Goal: Task Accomplishment & Management: Manage account settings

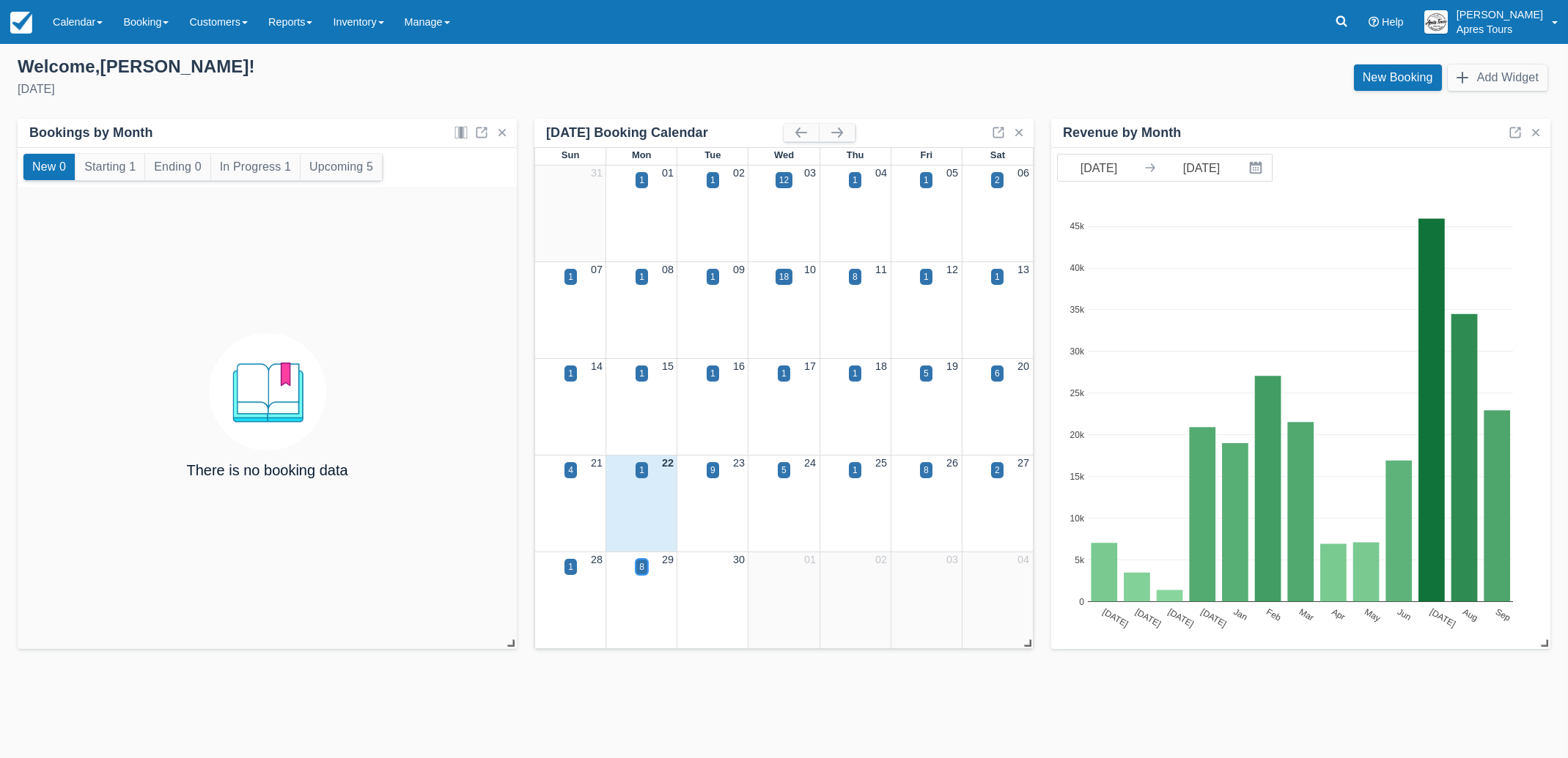
click at [639, 571] on div "8" at bounding box center [642, 566] width 5 height 13
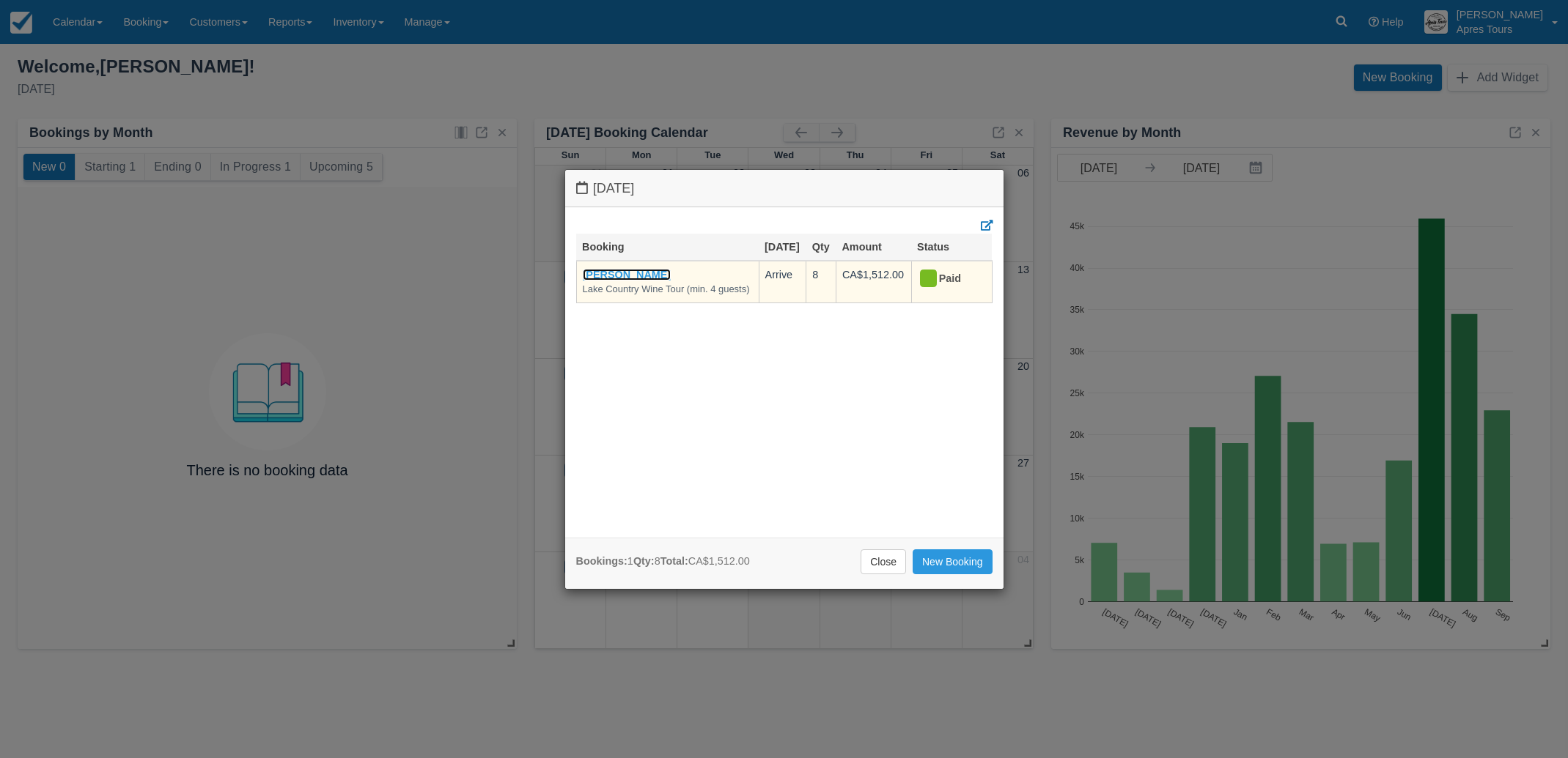
click at [606, 270] on link "Dale Rose" at bounding box center [627, 275] width 89 height 12
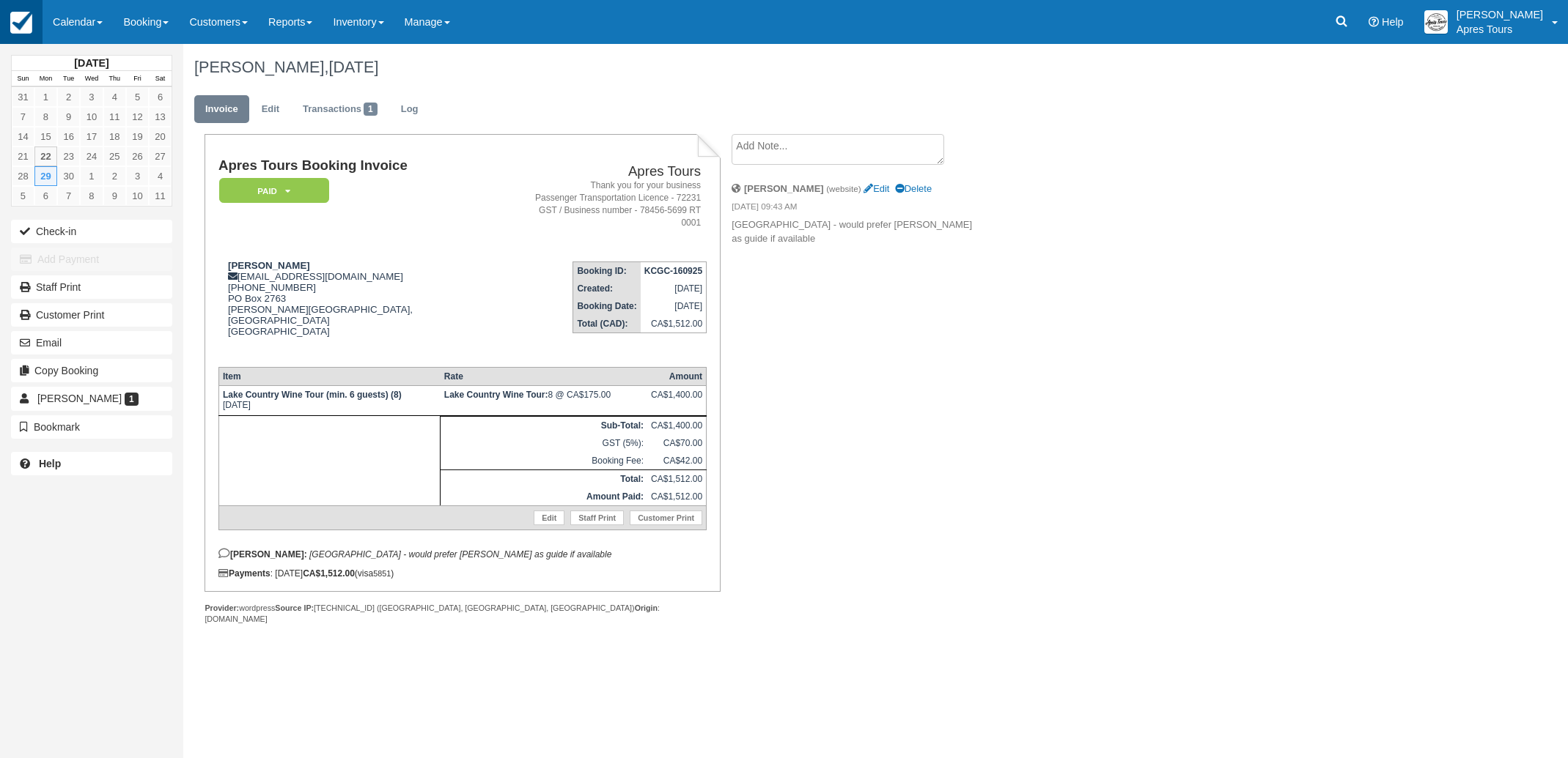
click at [14, 19] on img at bounding box center [21, 23] width 22 height 22
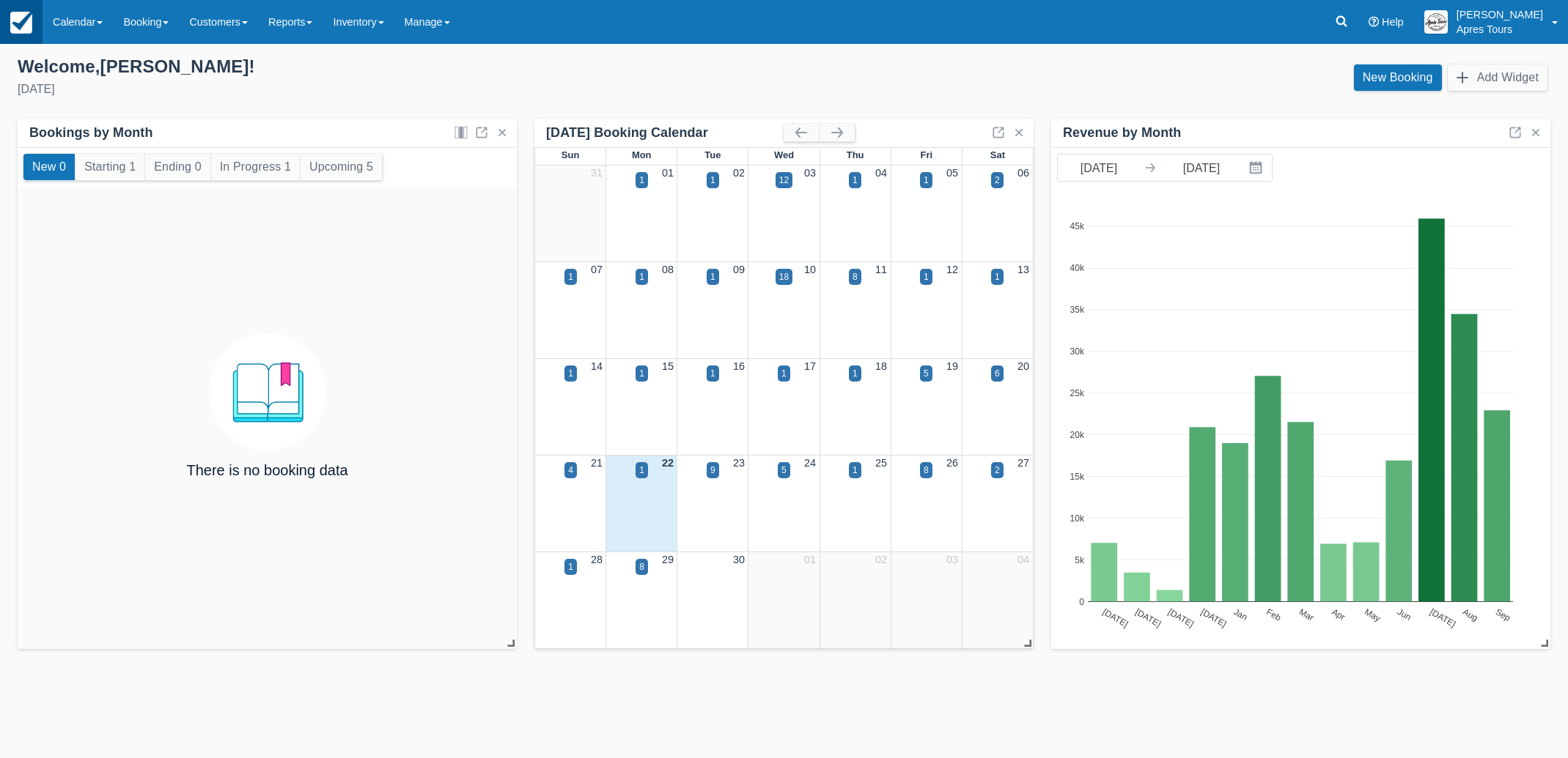
click at [26, 26] on img at bounding box center [21, 23] width 22 height 22
click at [76, 30] on link "Calendar" at bounding box center [78, 22] width 71 height 44
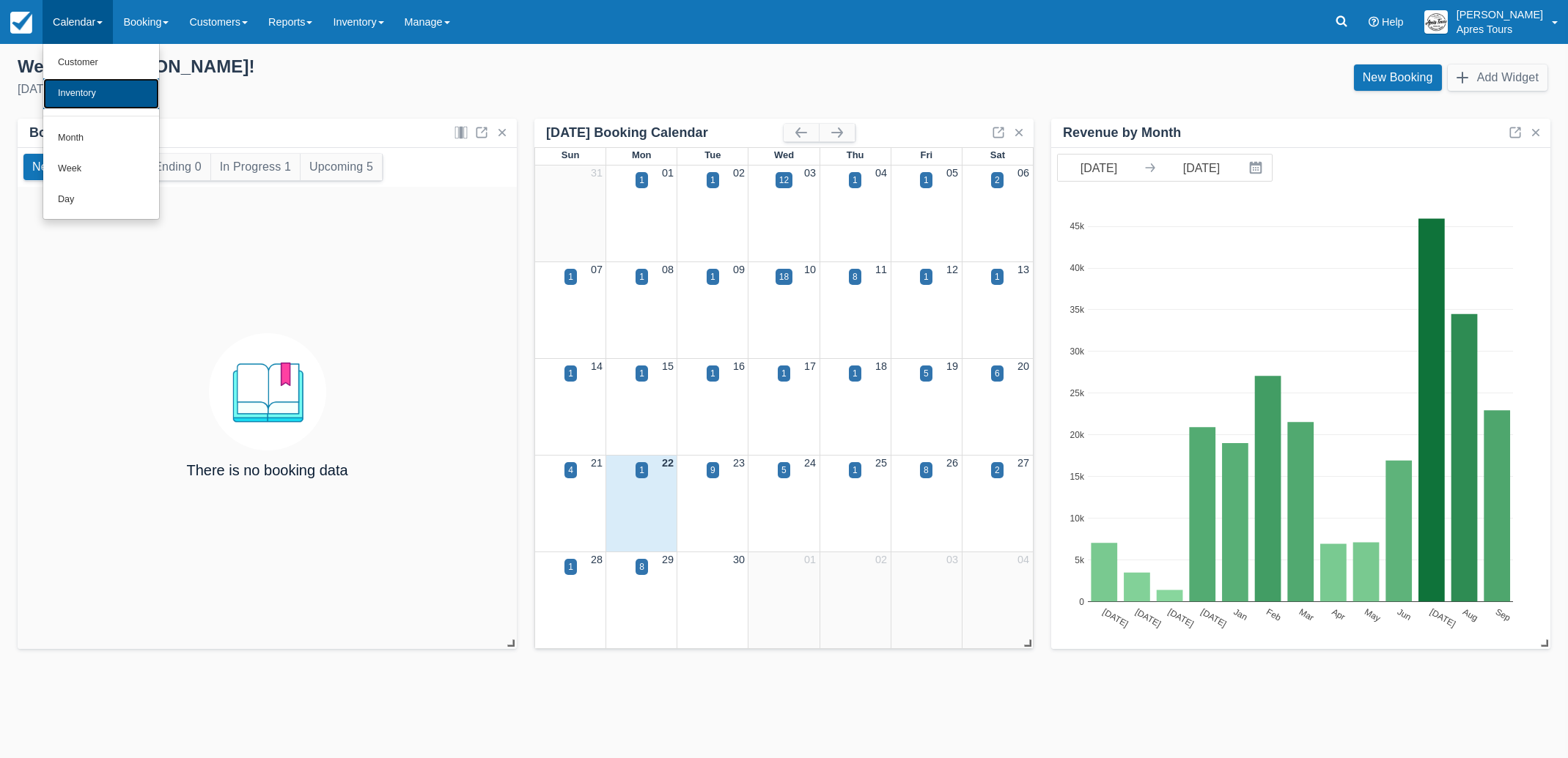
click at [83, 99] on link "Inventory" at bounding box center [101, 94] width 116 height 31
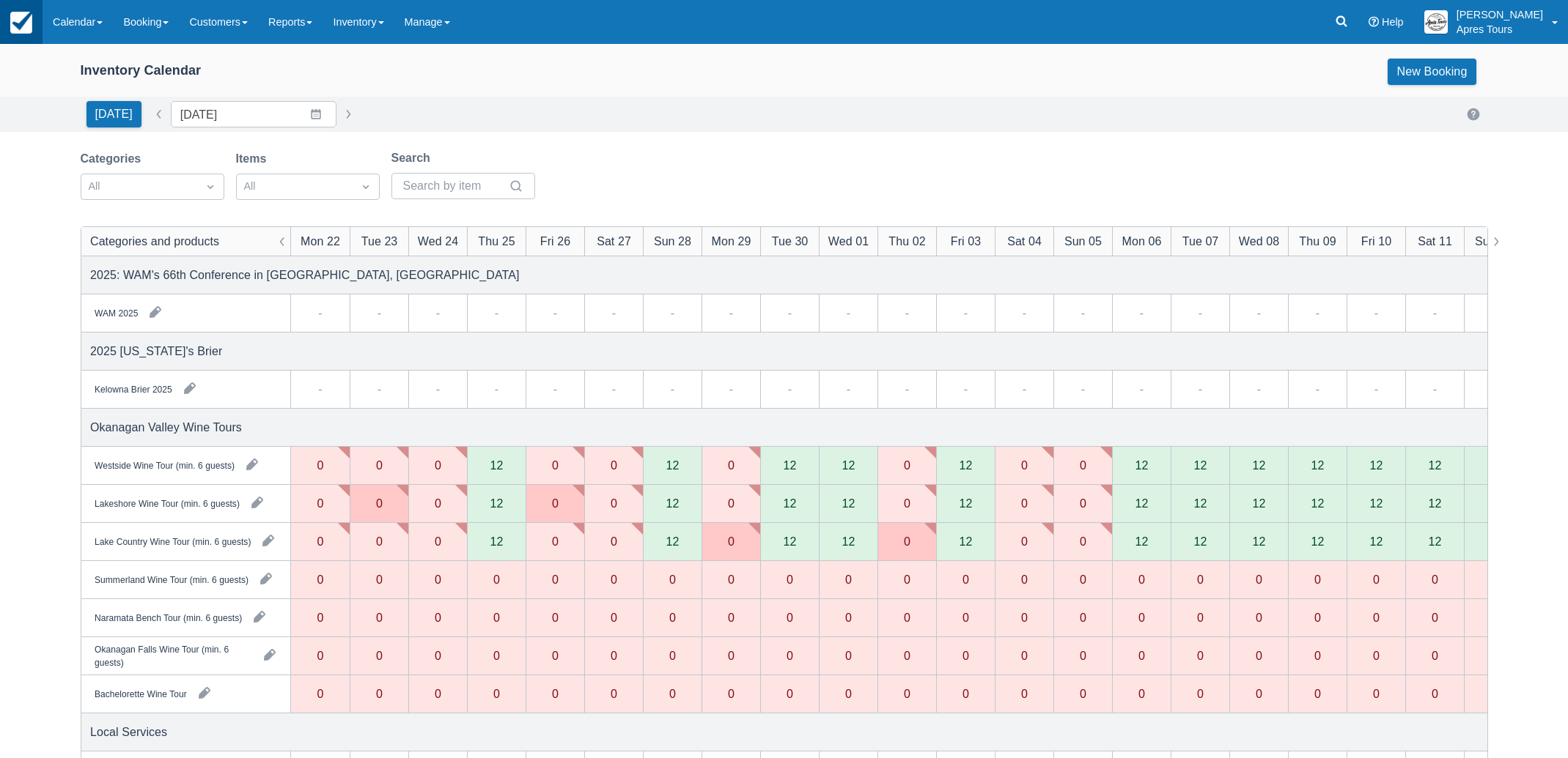
click at [26, 26] on img at bounding box center [21, 23] width 22 height 22
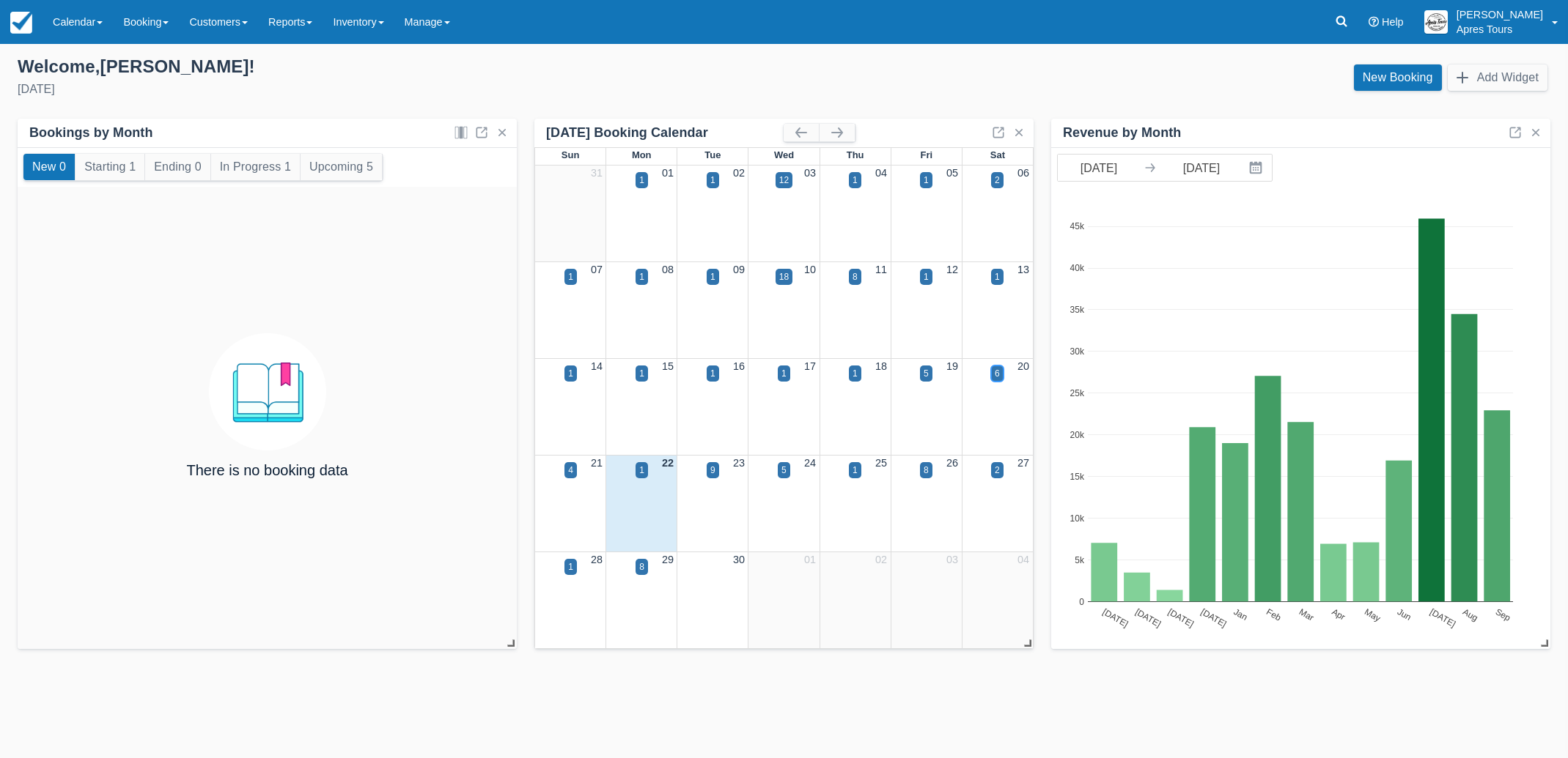
click at [996, 376] on div "6" at bounding box center [997, 373] width 5 height 13
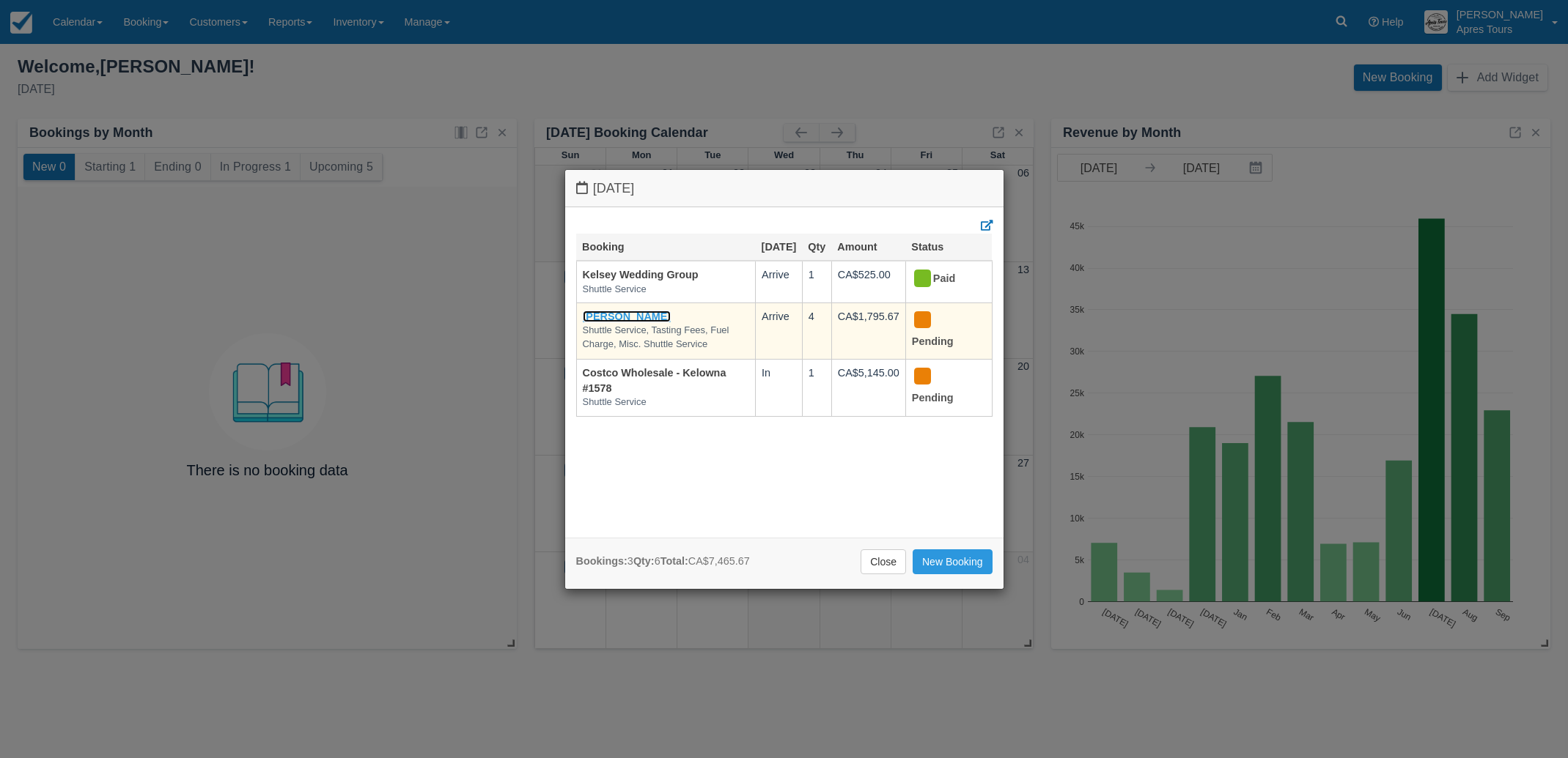
click at [609, 322] on link "[PERSON_NAME]" at bounding box center [627, 317] width 89 height 12
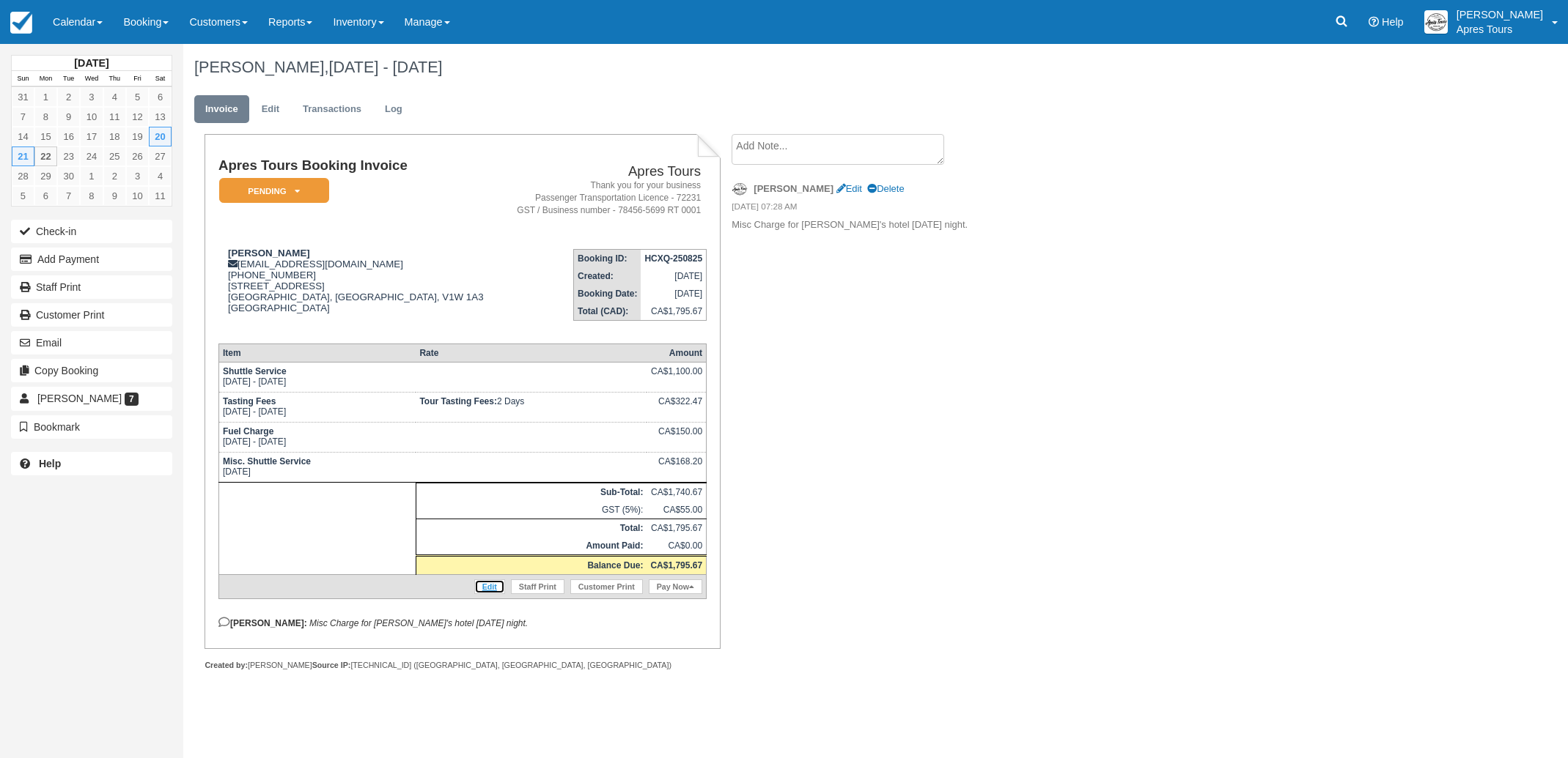
click at [493, 594] on link "Edit" at bounding box center [489, 586] width 31 height 14
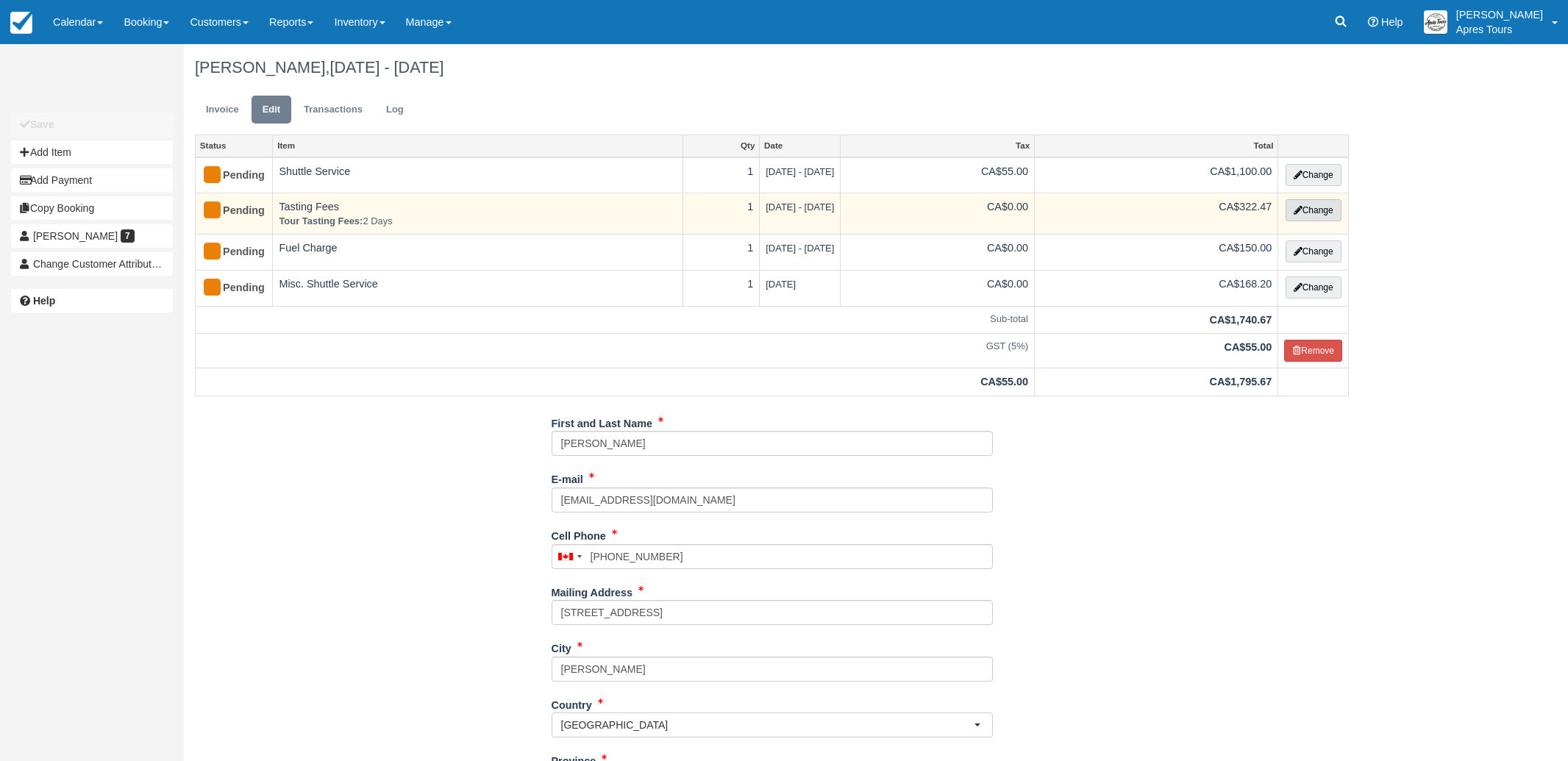
click at [1320, 213] on button "Change" at bounding box center [1312, 210] width 56 height 22
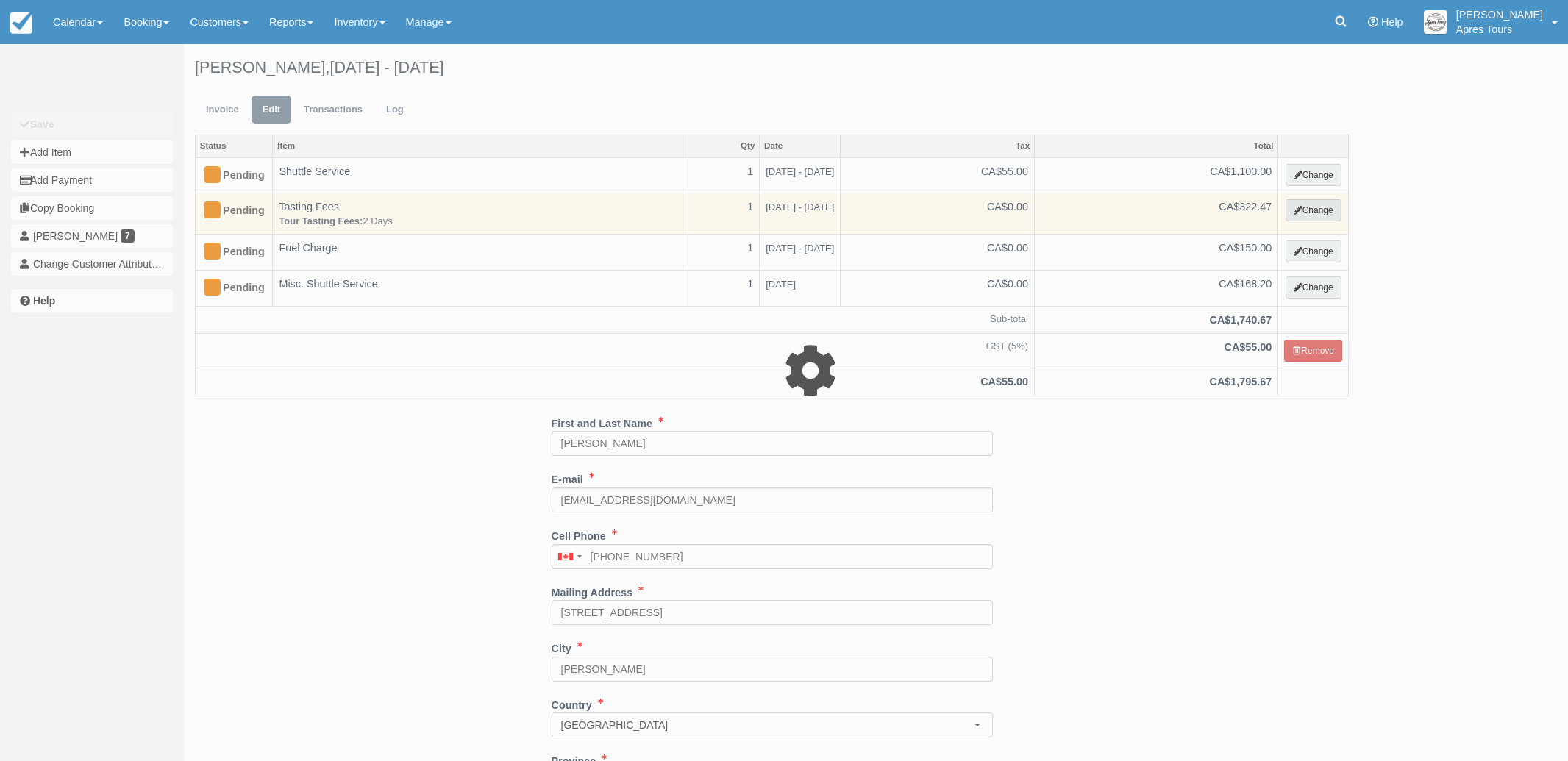
select select "4"
type input "322.47"
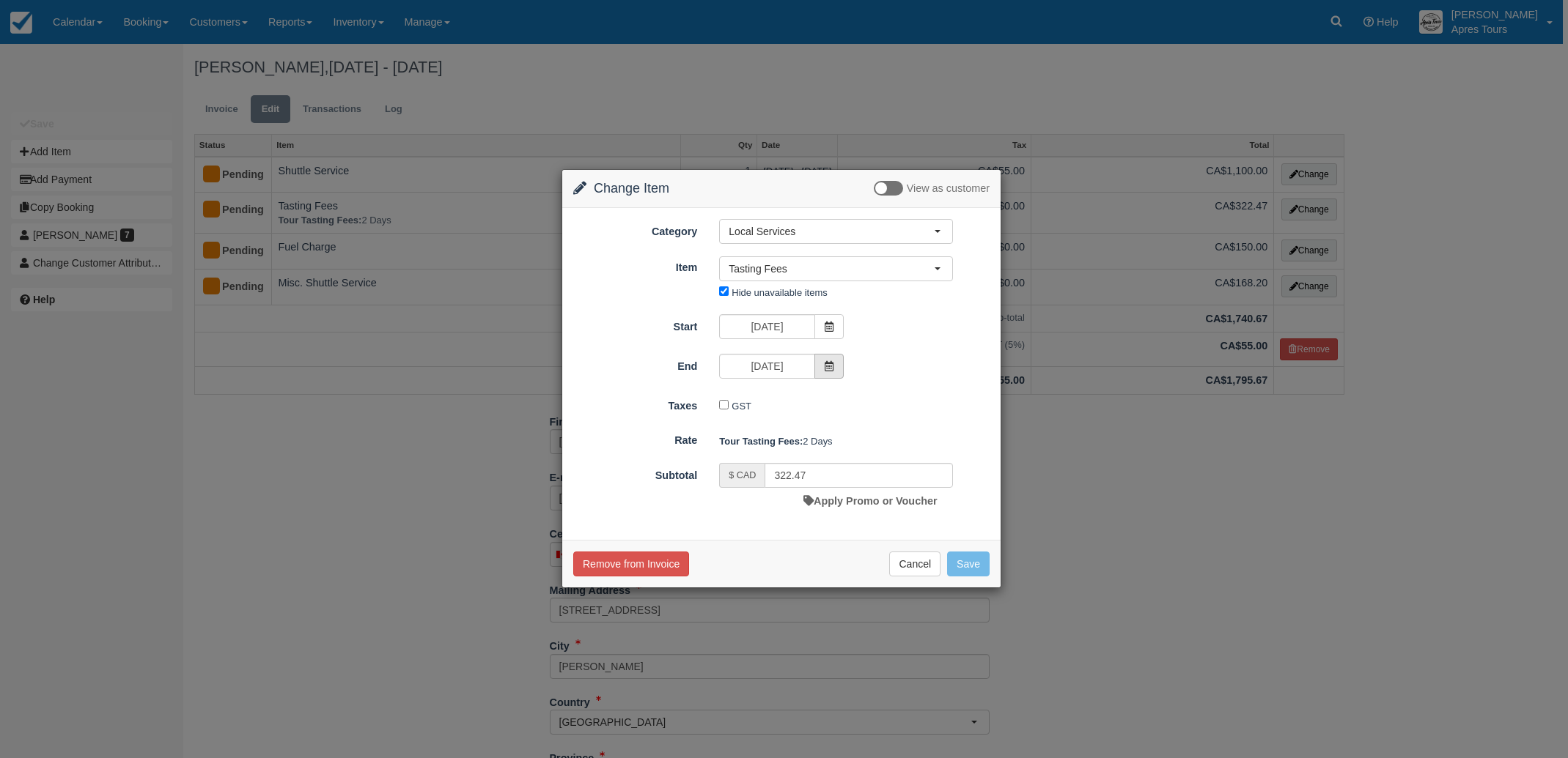
click at [835, 361] on span at bounding box center [829, 365] width 29 height 25
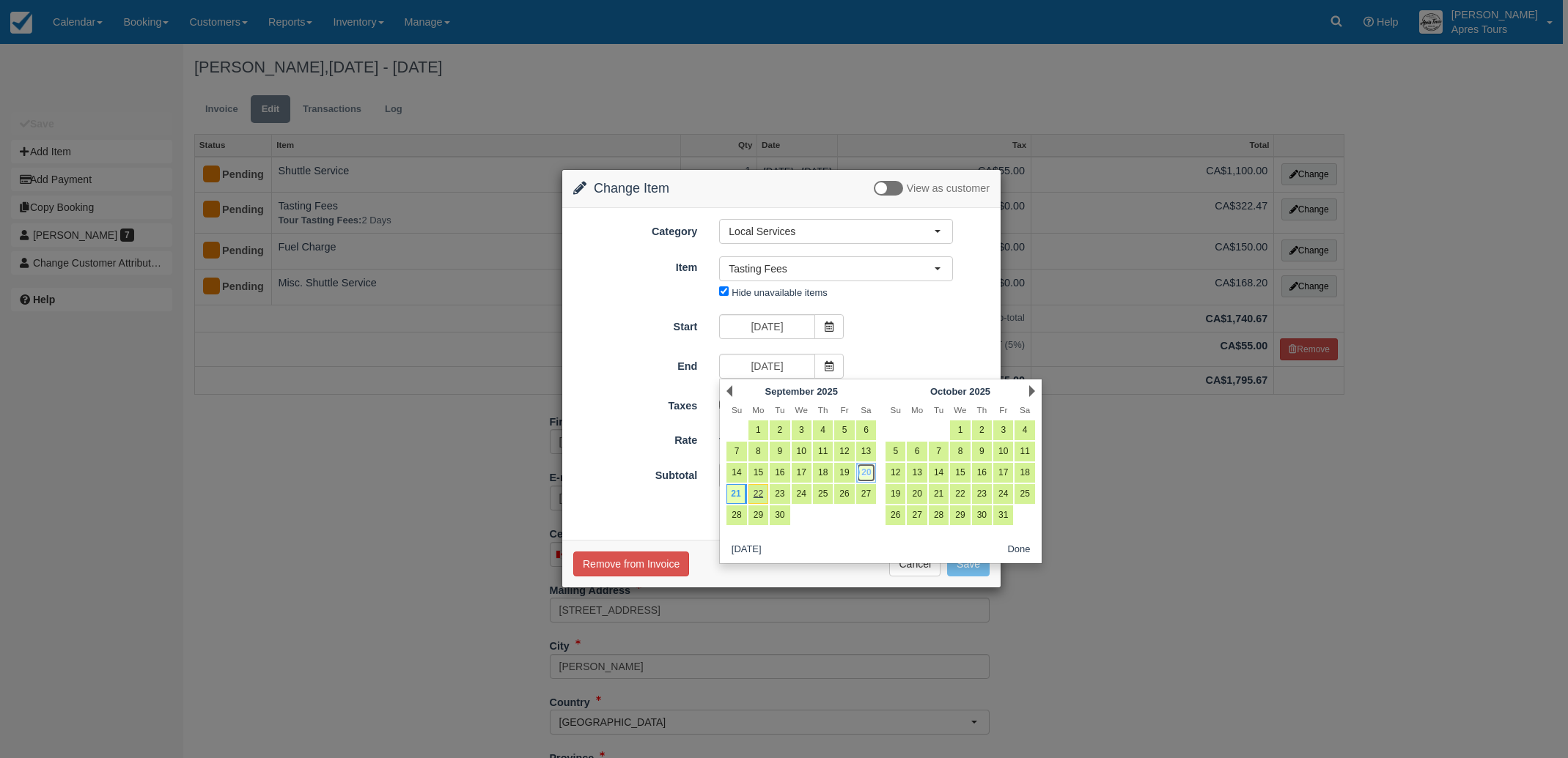
click at [870, 473] on link "20" at bounding box center [866, 473] width 20 height 20
type input "Sat Sep 20 2025"
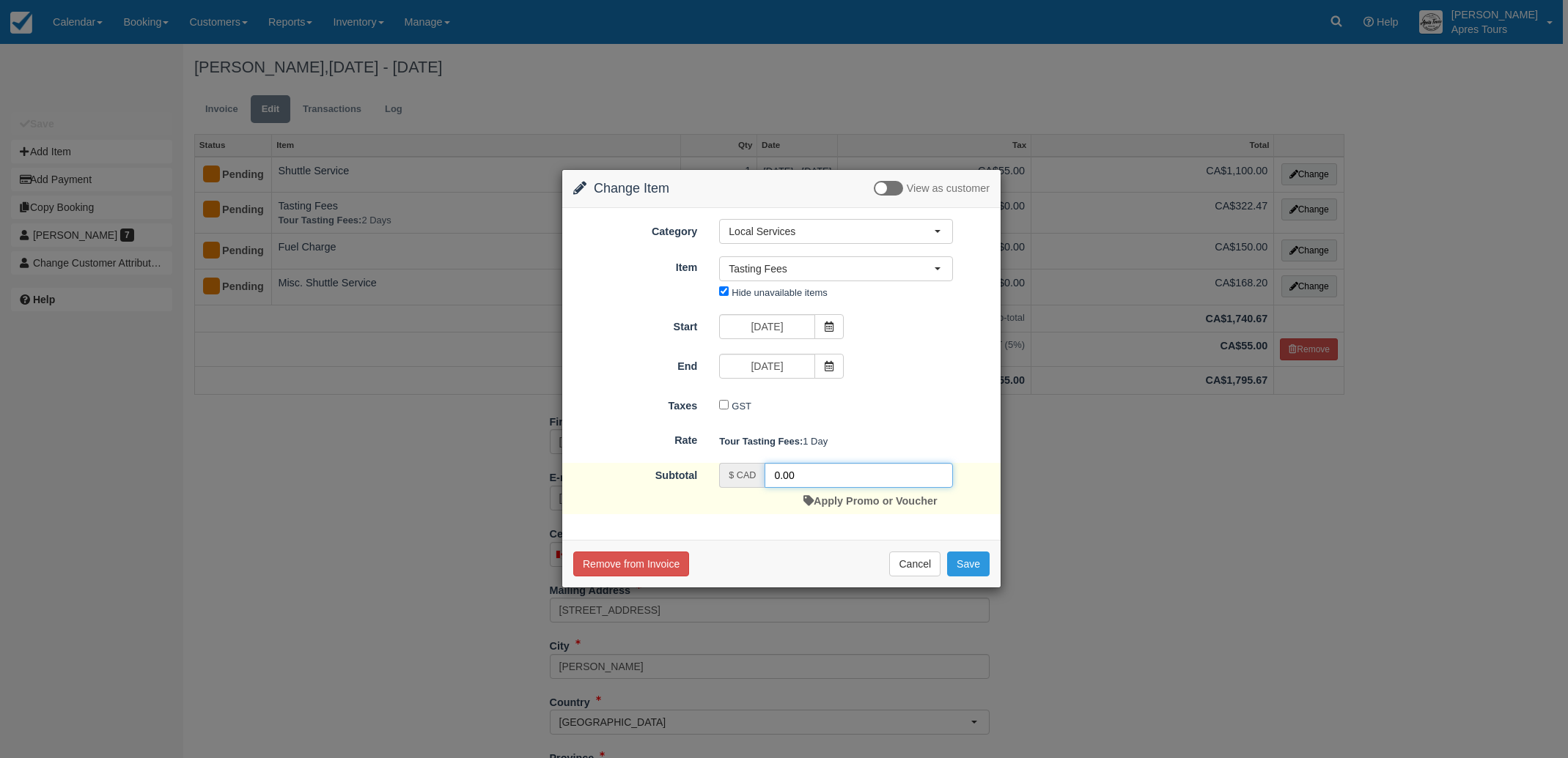
click at [798, 474] on input "0.00" at bounding box center [858, 475] width 188 height 25
type input "0"
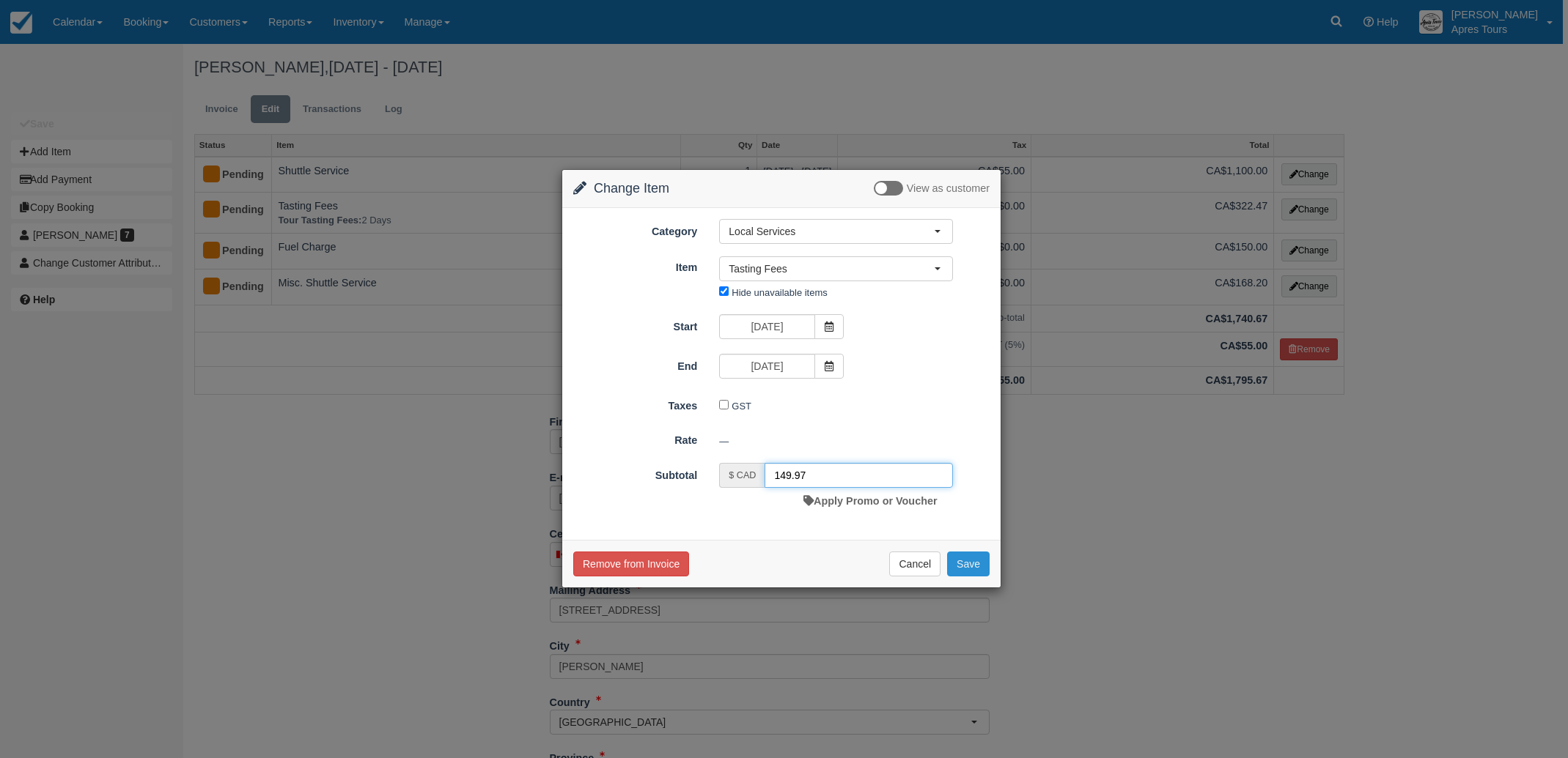
type input "149.97"
click at [980, 567] on button "Save" at bounding box center [968, 564] width 43 height 25
checkbox input "false"
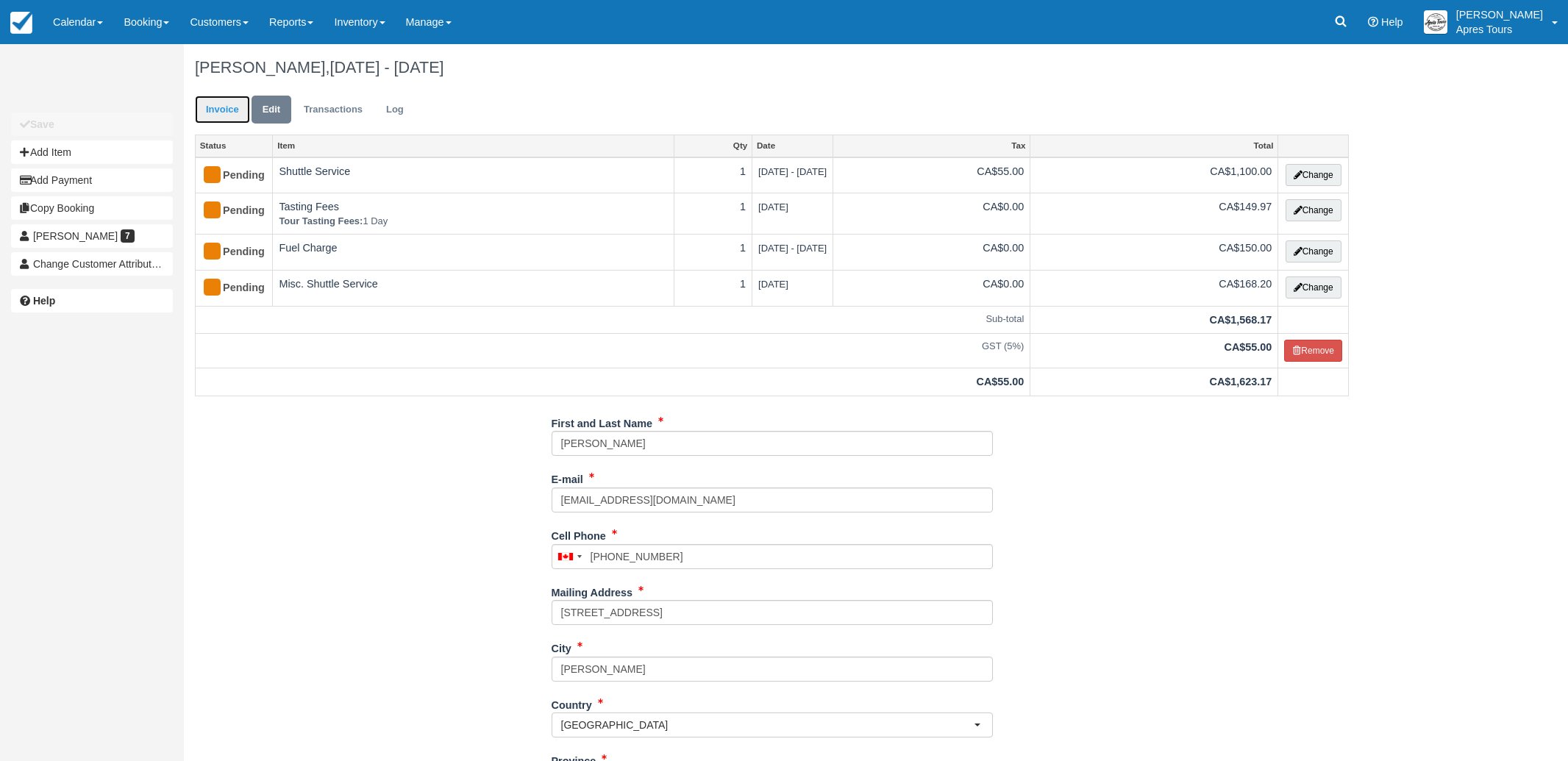
click at [221, 111] on link "Invoice" at bounding box center [222, 110] width 56 height 29
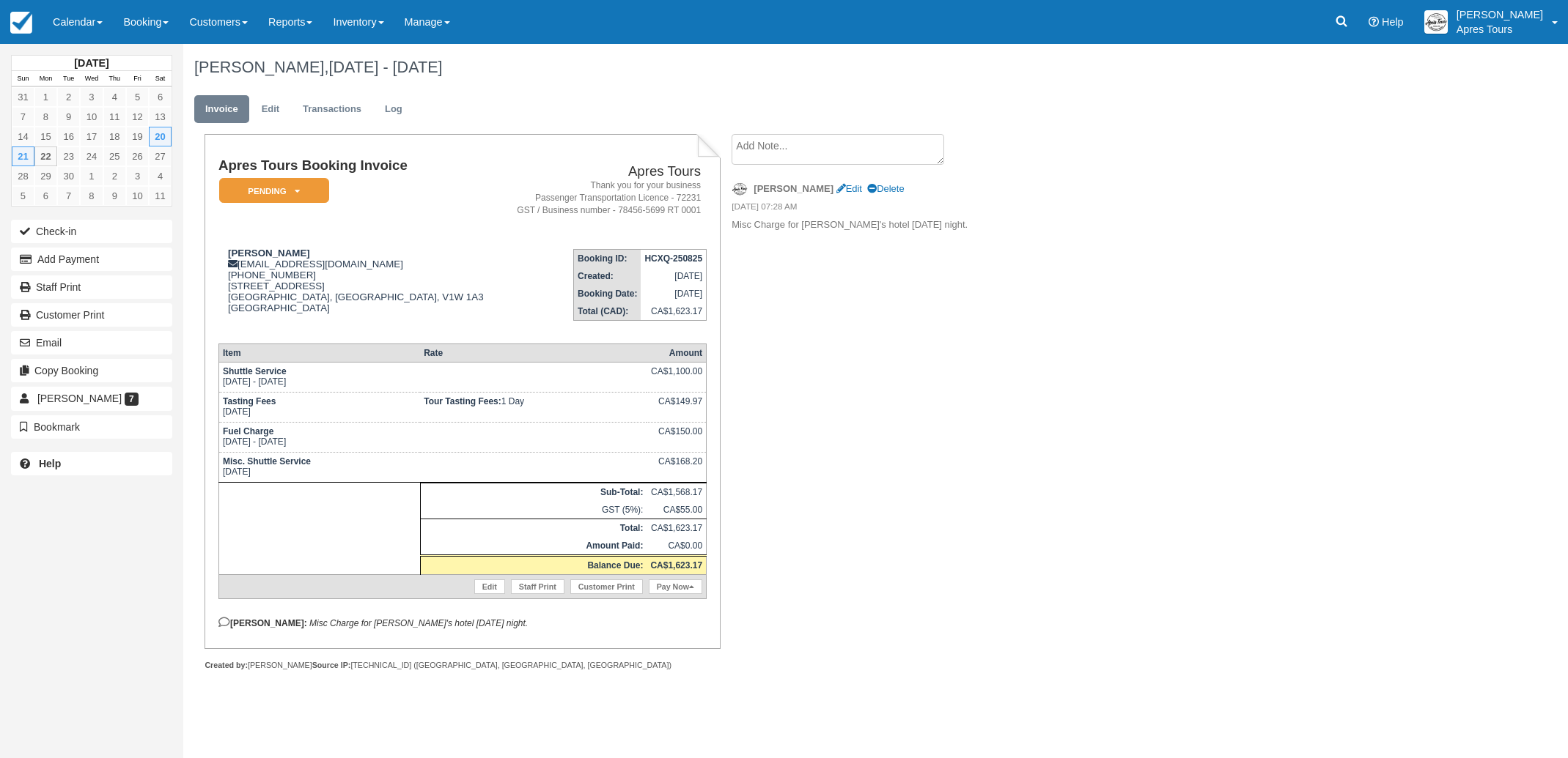
click at [792, 142] on textarea at bounding box center [837, 149] width 212 height 31
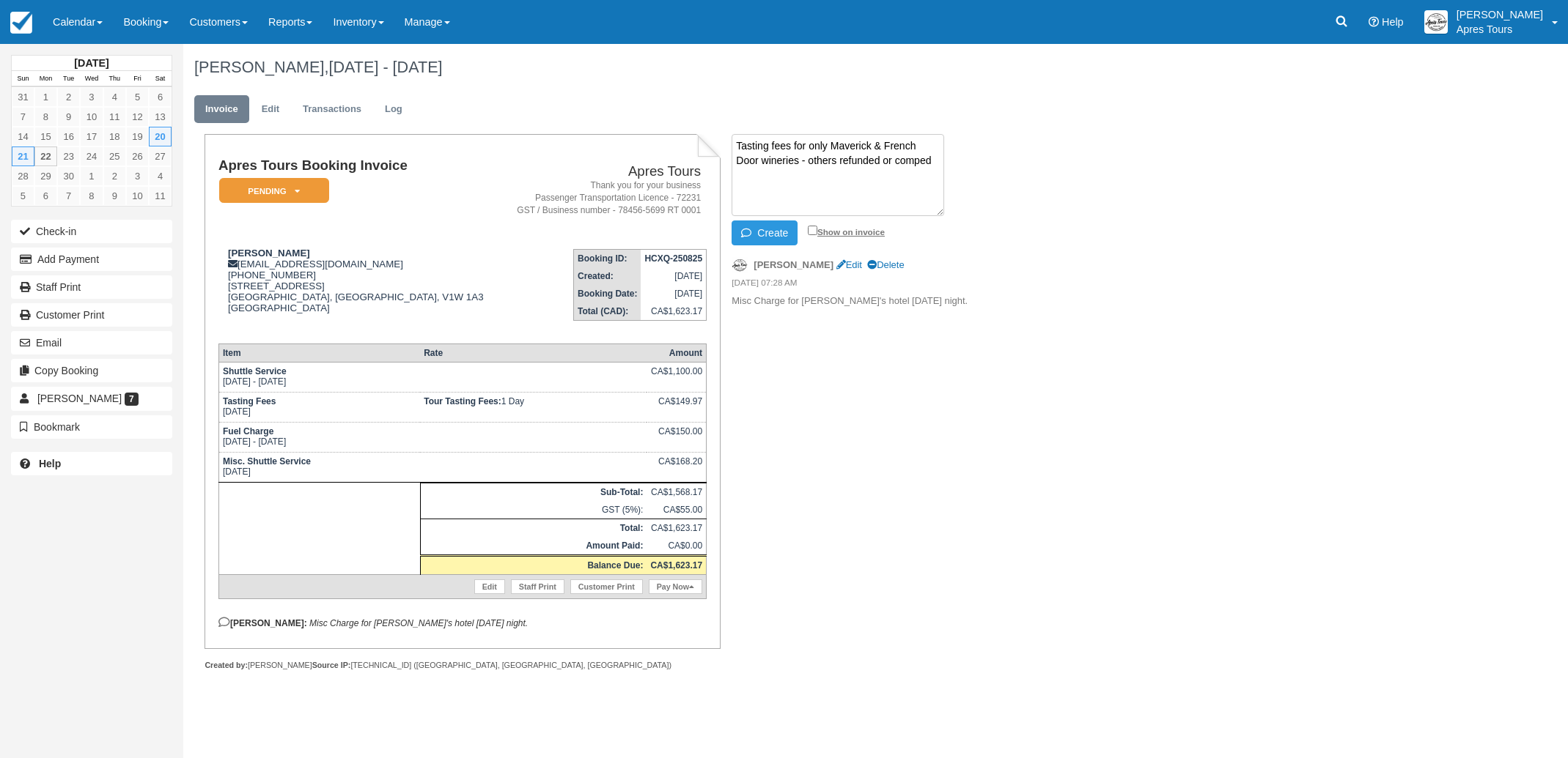
type textarea "Tasting fees for only Maverick & French Door wineries - others refunded or comp…"
click at [813, 232] on input "Show on invoice" at bounding box center [812, 230] width 9 height 9
checkbox input "true"
click at [785, 233] on button "Create" at bounding box center [764, 233] width 66 height 25
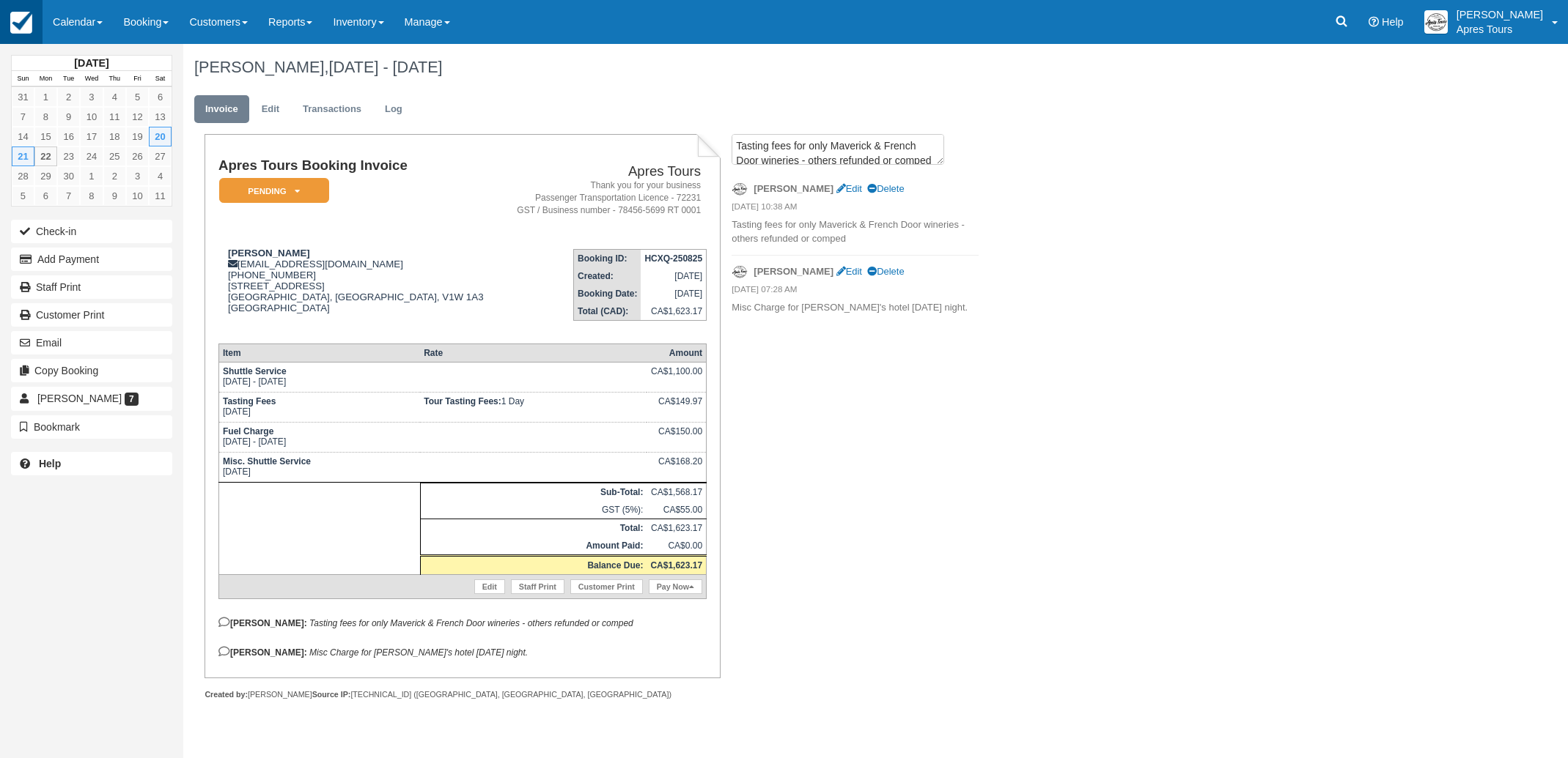
click at [22, 25] on img at bounding box center [21, 23] width 22 height 22
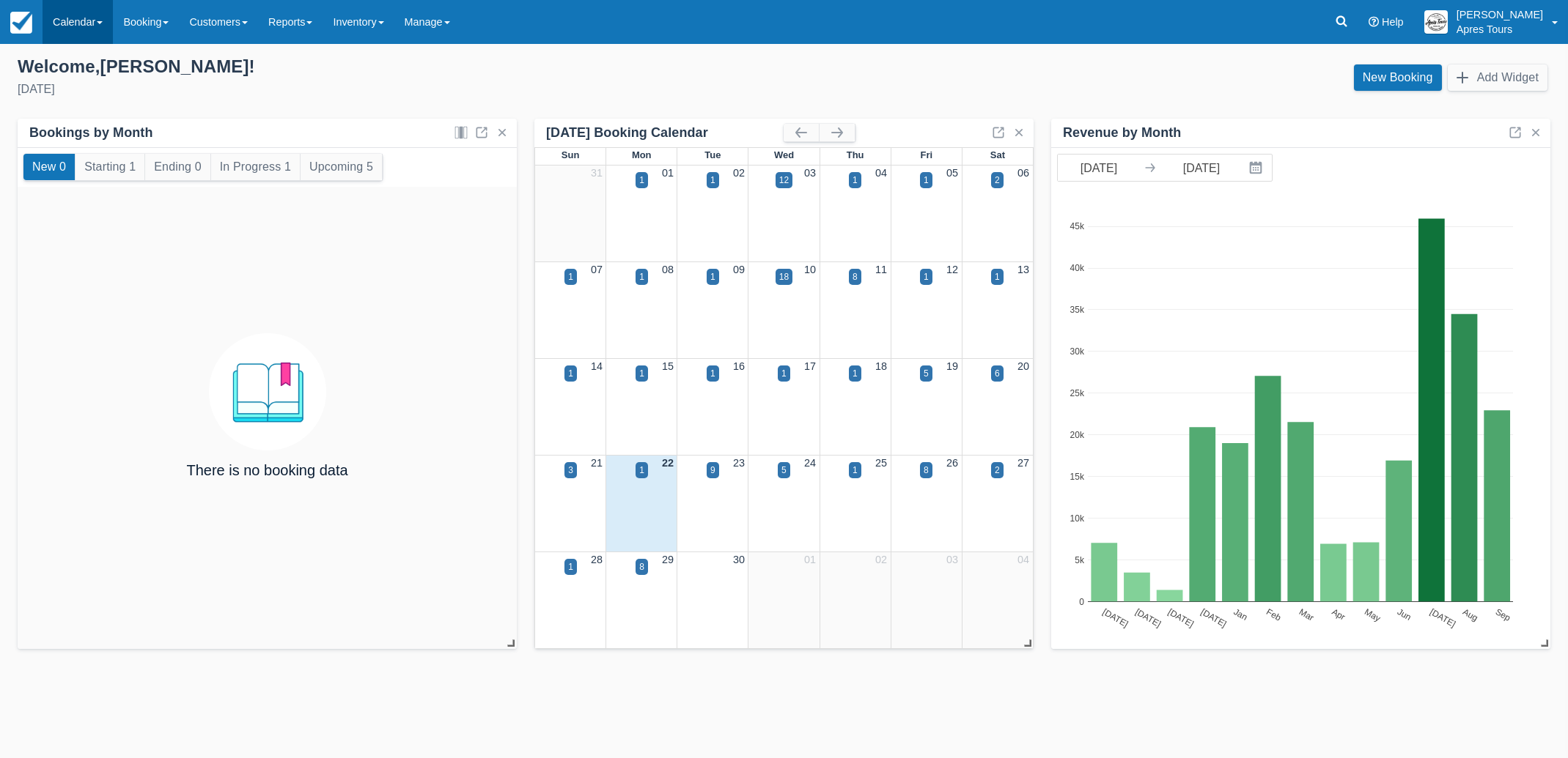
click at [66, 24] on link "Calendar" at bounding box center [78, 22] width 71 height 44
click at [87, 143] on link "Month" at bounding box center [101, 138] width 116 height 31
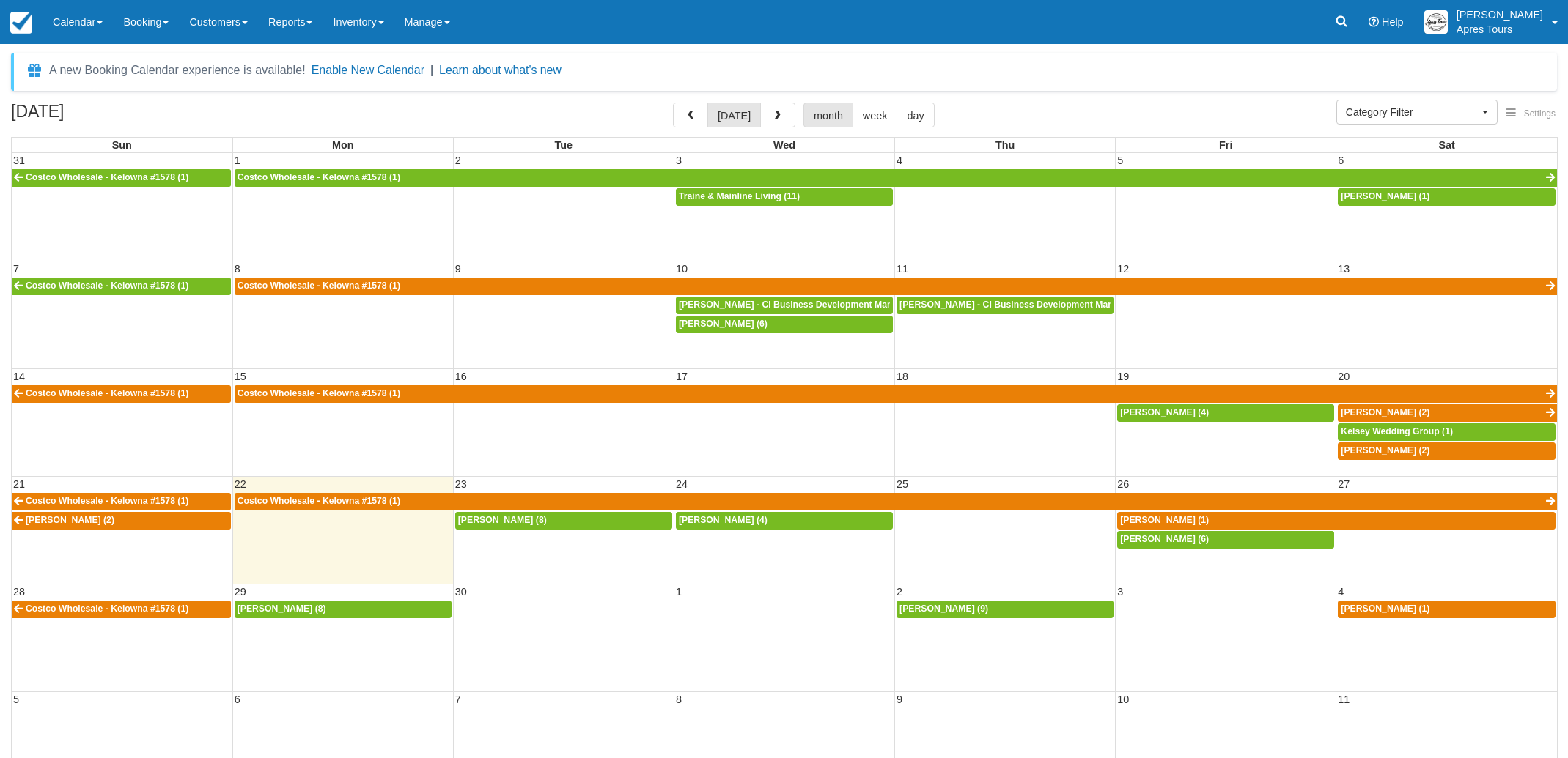
select select
click at [699, 118] on button "button" at bounding box center [690, 114] width 35 height 25
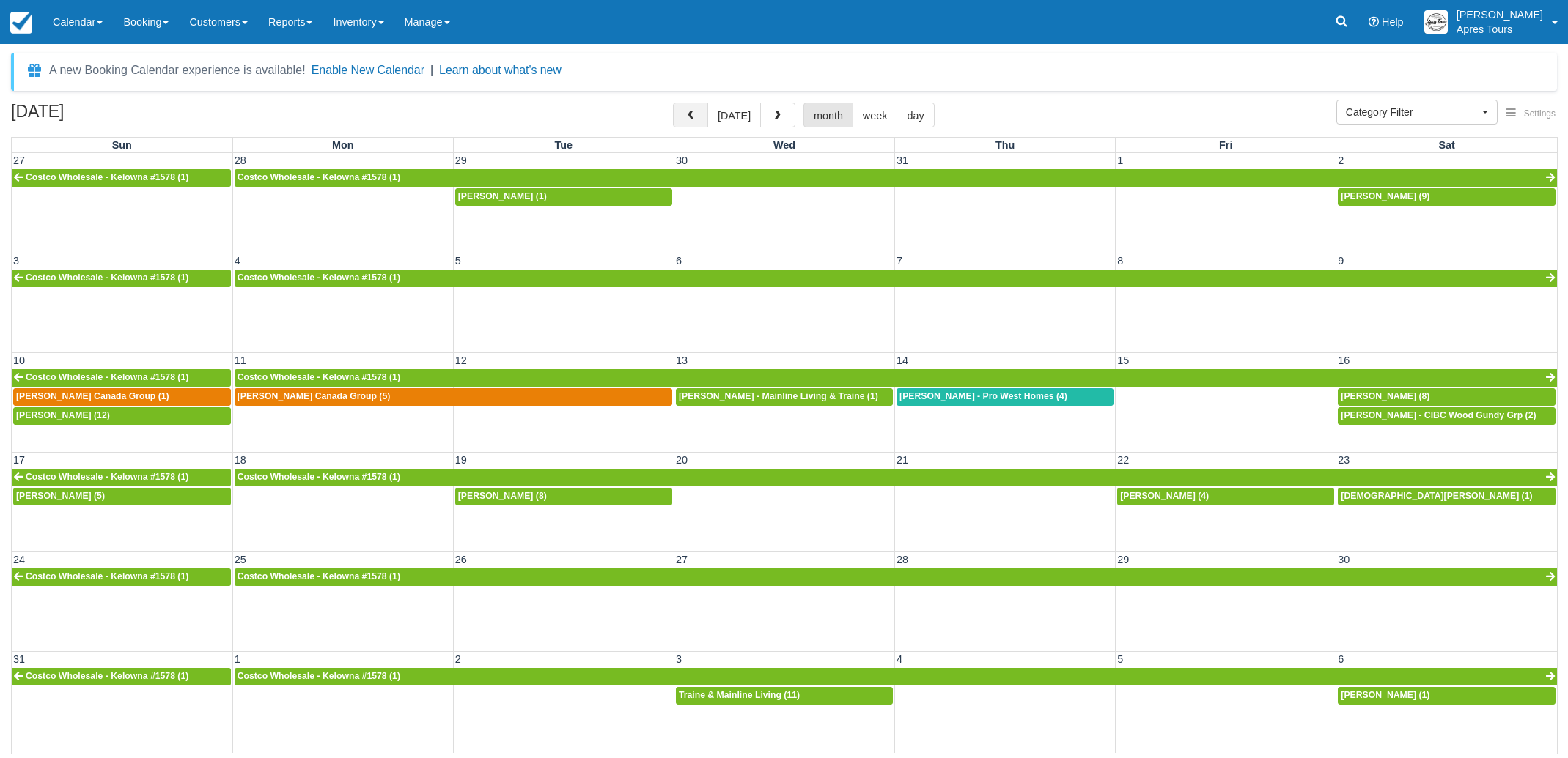
click at [692, 118] on span "button" at bounding box center [690, 116] width 10 height 10
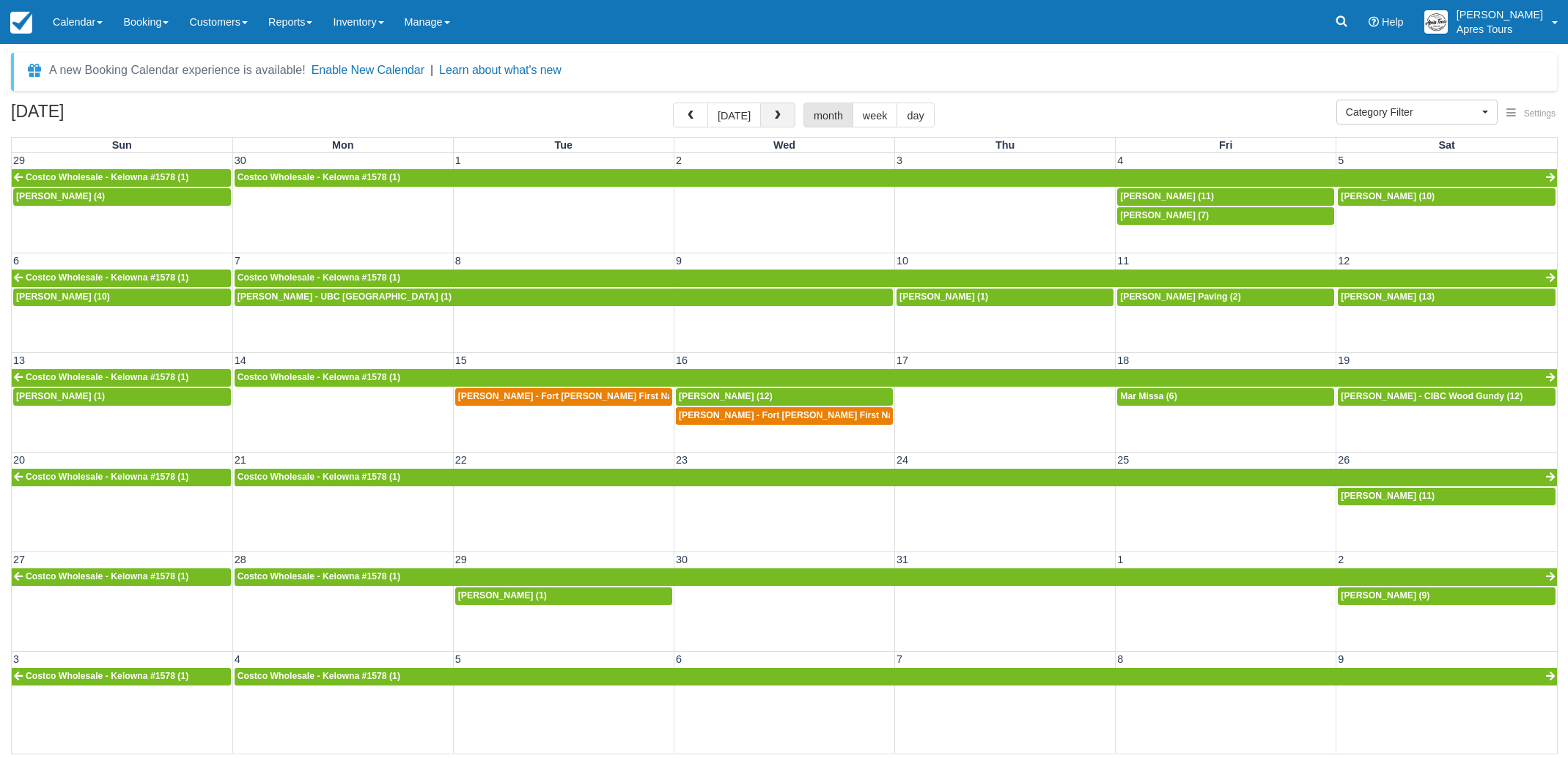
click at [774, 118] on span "button" at bounding box center [777, 116] width 10 height 10
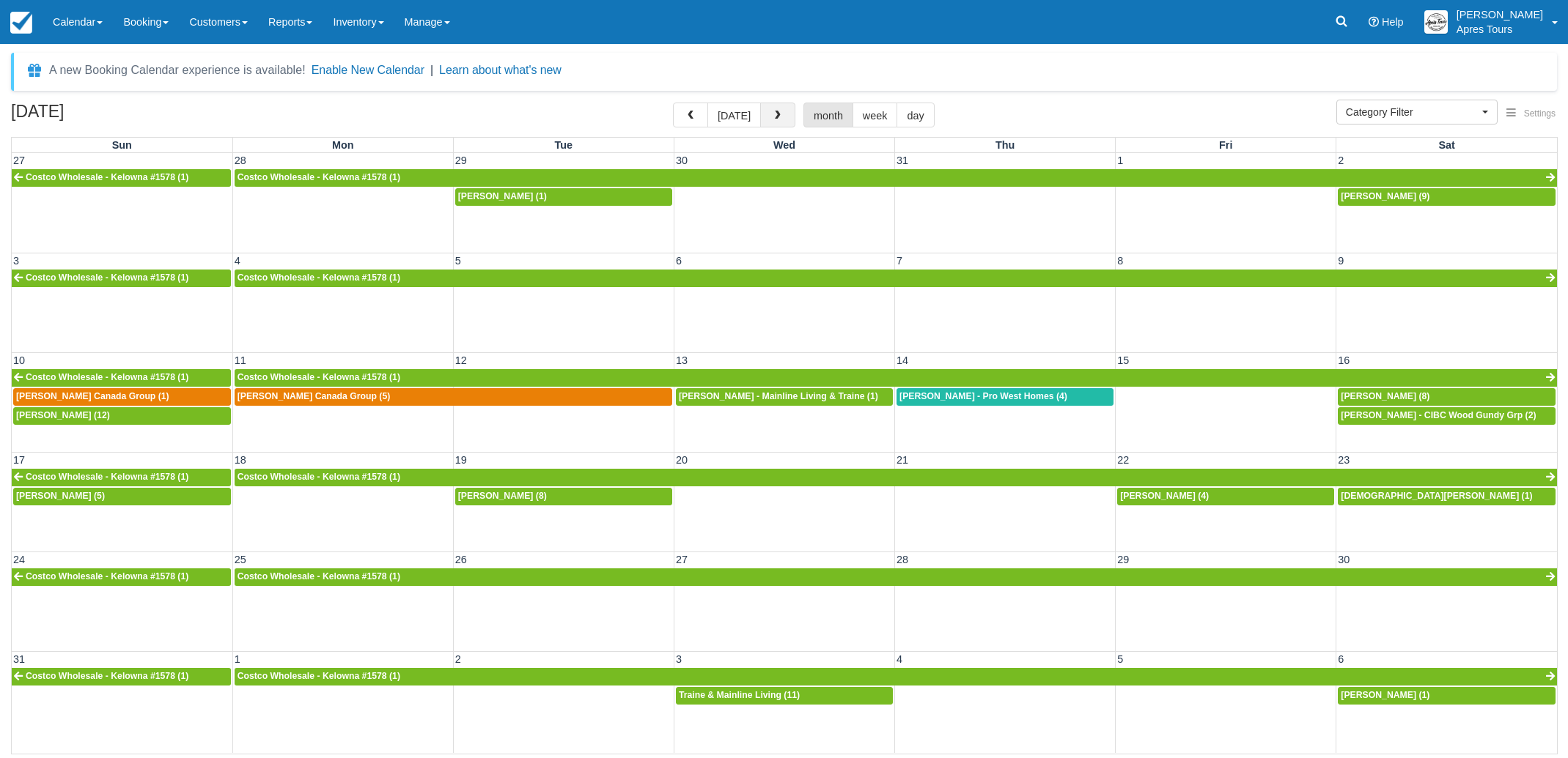
click at [774, 118] on span "button" at bounding box center [777, 116] width 10 height 10
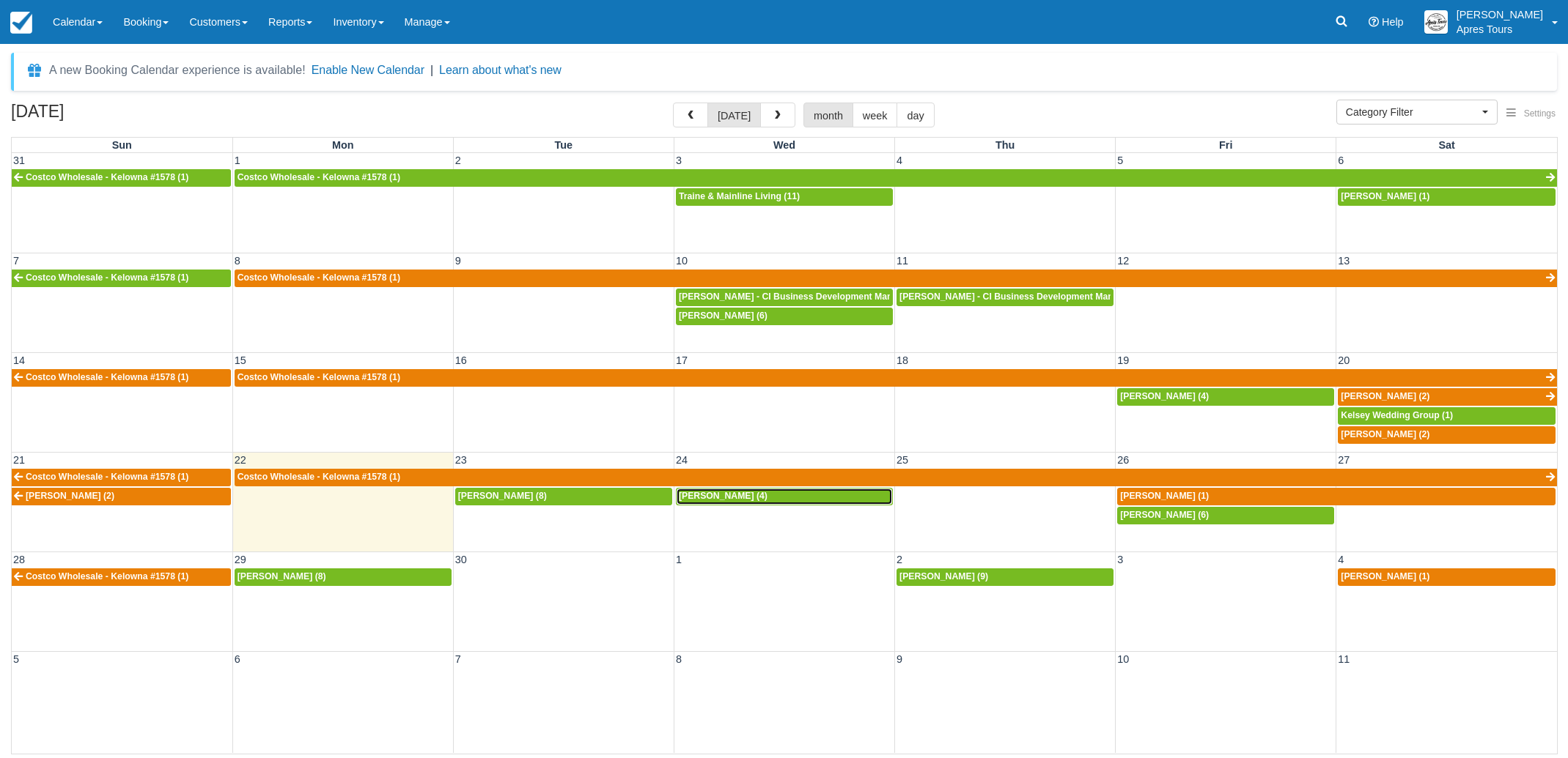
click at [745, 502] on div "Kevin Edgson (4)" at bounding box center [784, 497] width 211 height 12
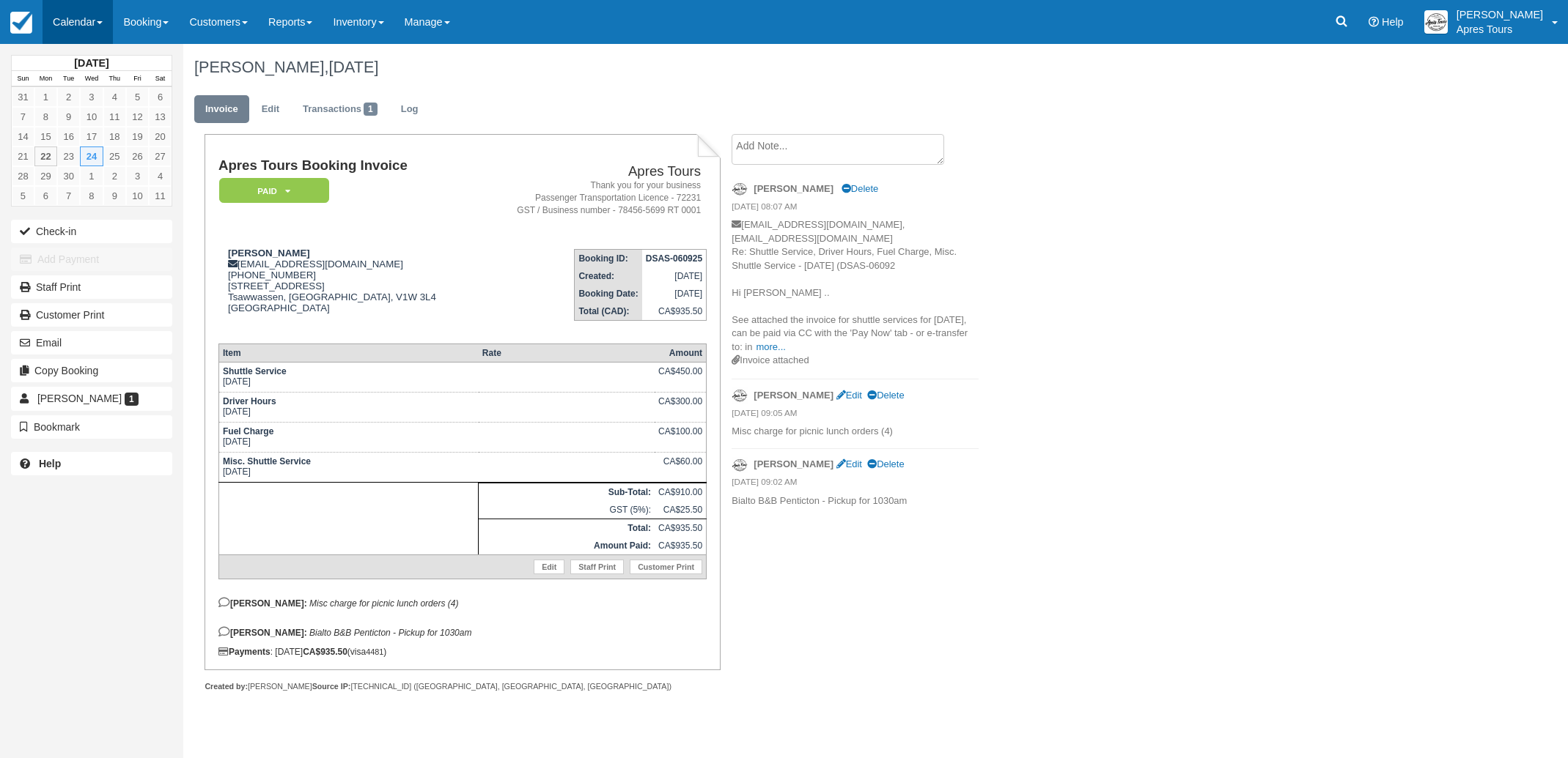
click at [75, 20] on link "Calendar" at bounding box center [78, 22] width 71 height 44
click at [78, 142] on link "Month" at bounding box center [101, 138] width 116 height 31
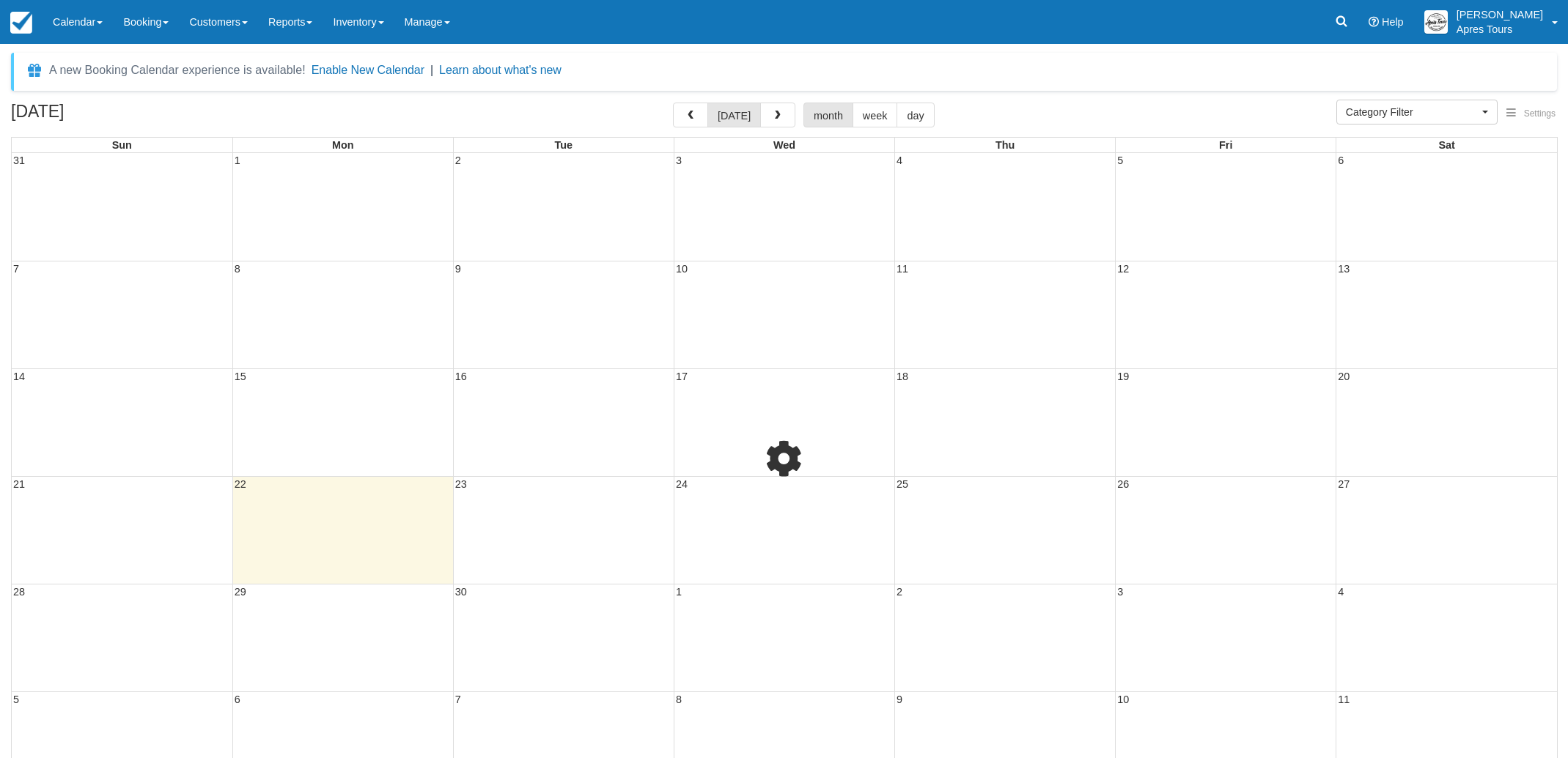
select select
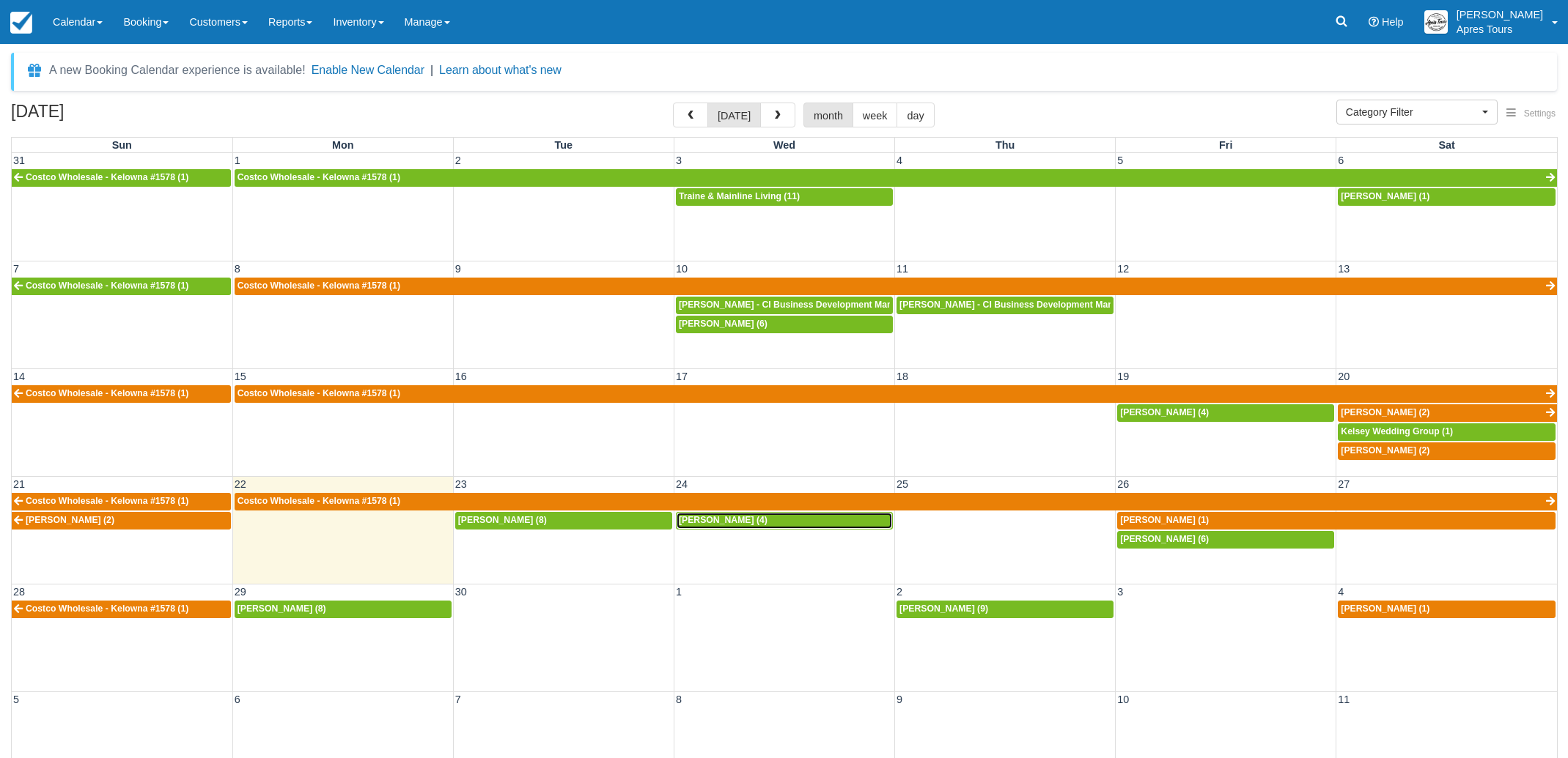
click at [744, 523] on span "[PERSON_NAME] (4)" at bounding box center [723, 520] width 89 height 10
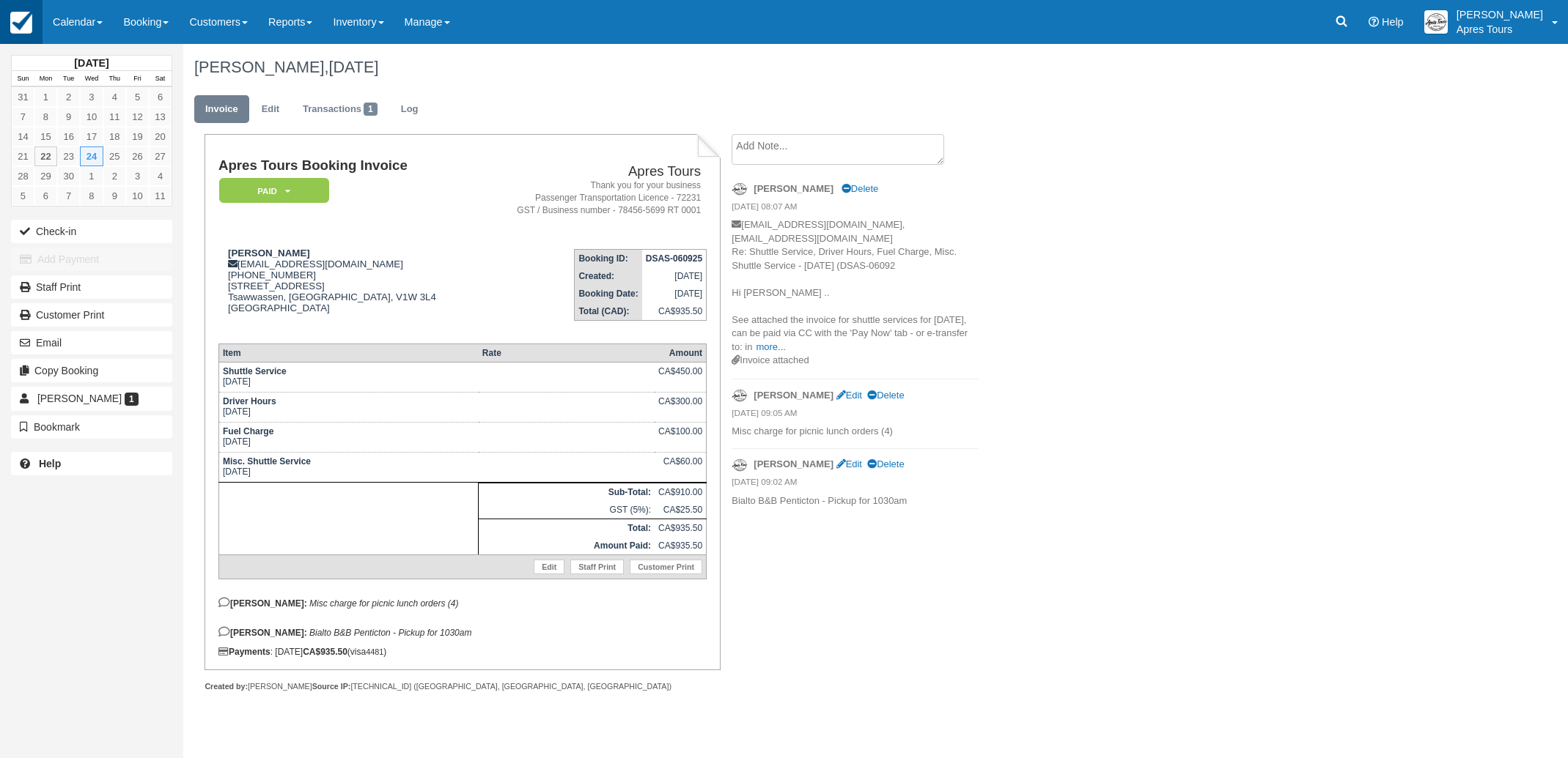
click at [22, 23] on img at bounding box center [21, 23] width 22 height 22
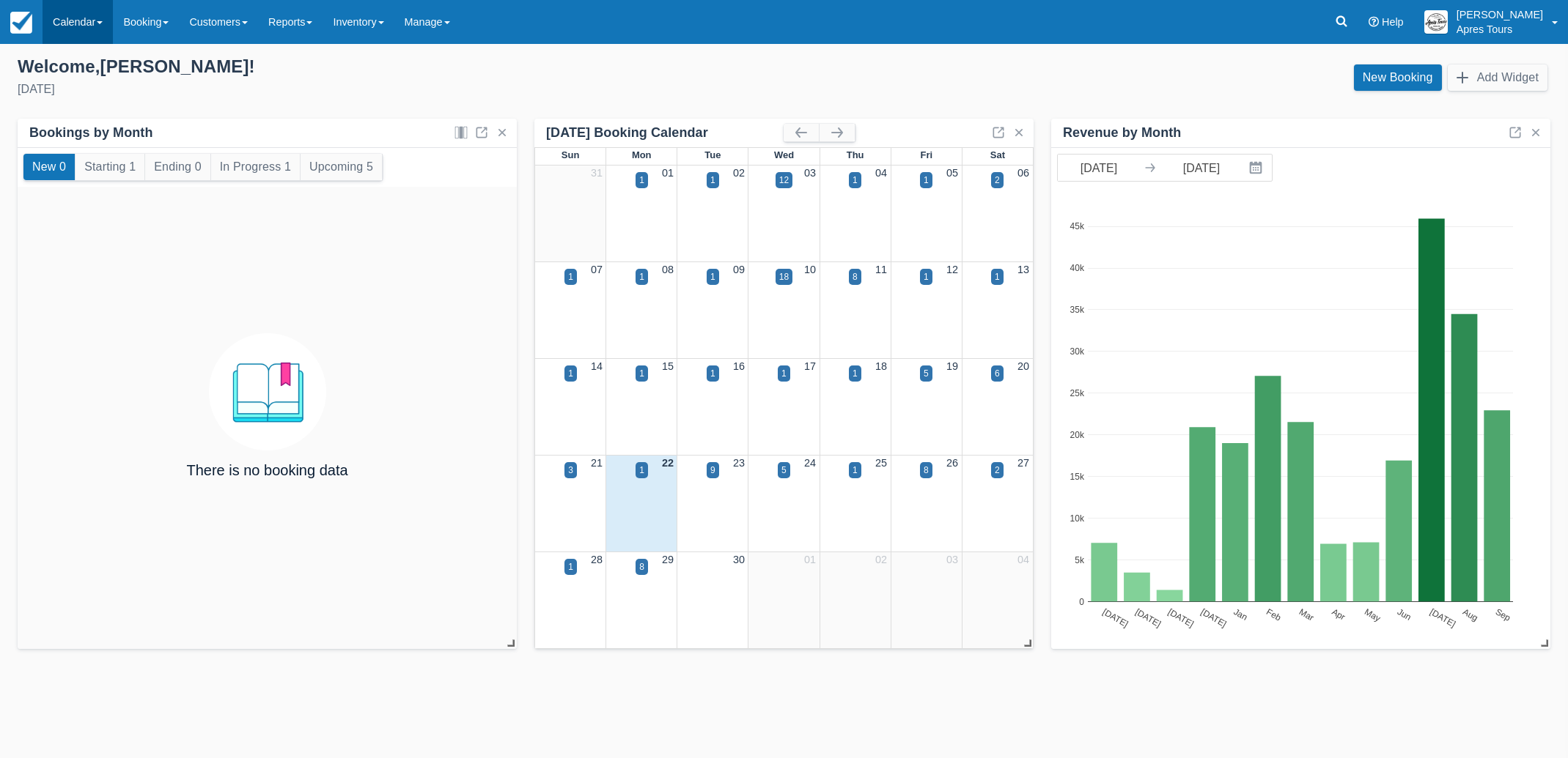
click at [77, 24] on link "Calendar" at bounding box center [78, 22] width 71 height 44
click at [81, 134] on link "Month" at bounding box center [101, 138] width 116 height 31
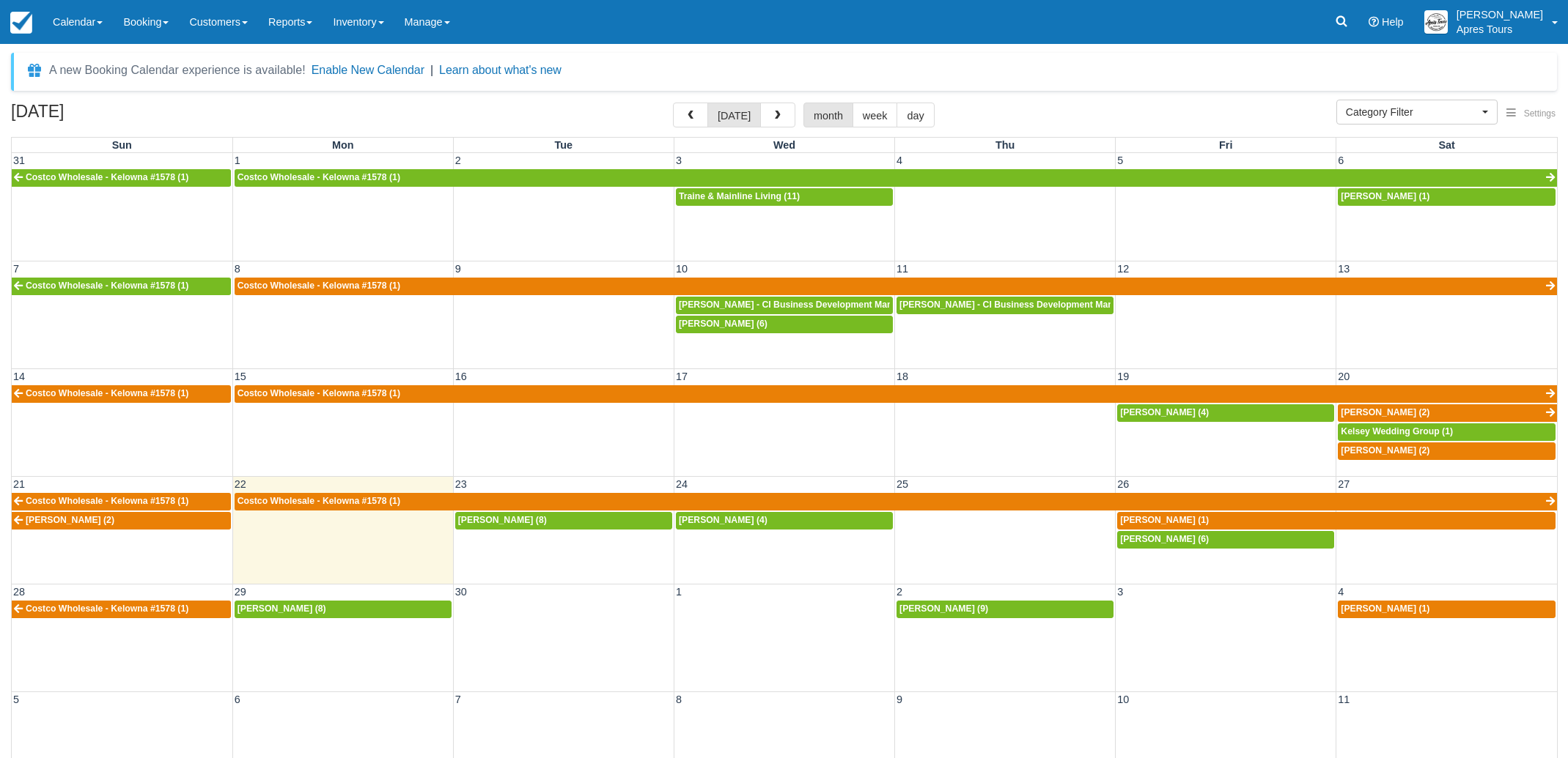
select select
click at [1469, 407] on link "[PERSON_NAME] (2)" at bounding box center [1447, 413] width 219 height 18
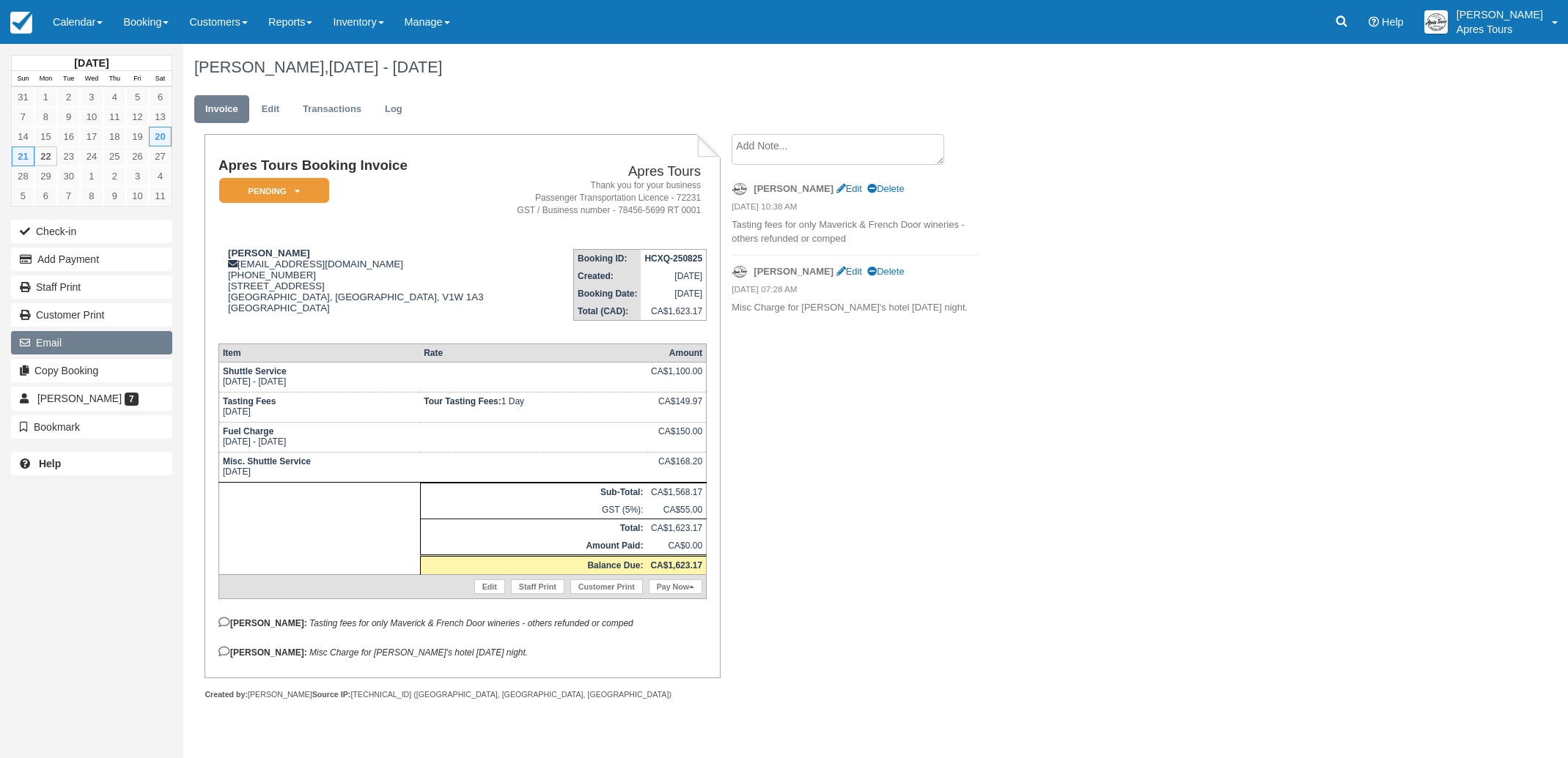
click at [29, 348] on icon "button" at bounding box center [27, 342] width 16 height 10
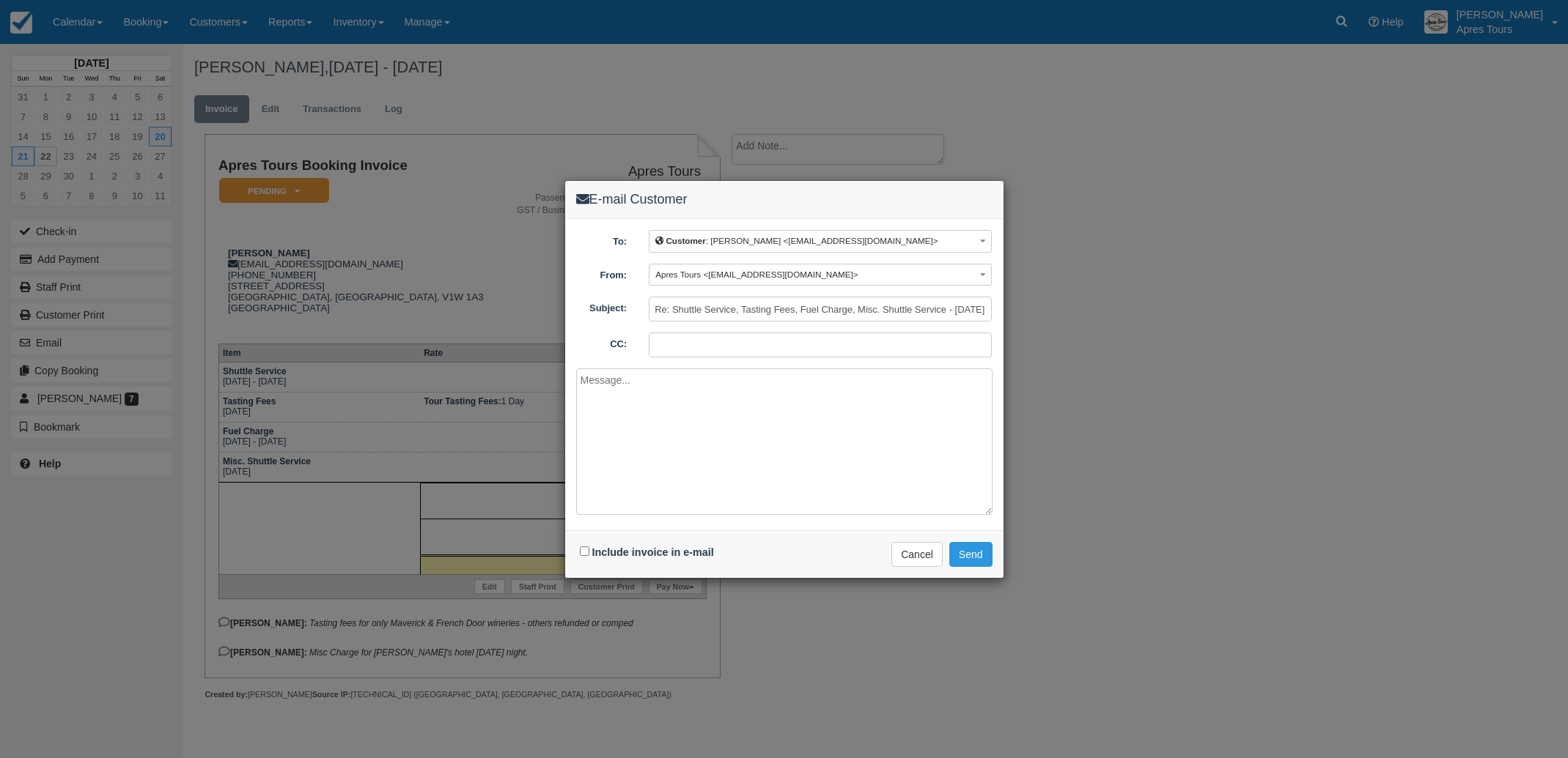
click at [705, 341] on input "CC:" at bounding box center [820, 344] width 343 height 25
type input "info@aprestours.com"
click at [583, 551] on input "Include invoice in e-mail" at bounding box center [584, 551] width 9 height 9
checkbox input "true"
click at [634, 416] on textarea at bounding box center [784, 442] width 417 height 146
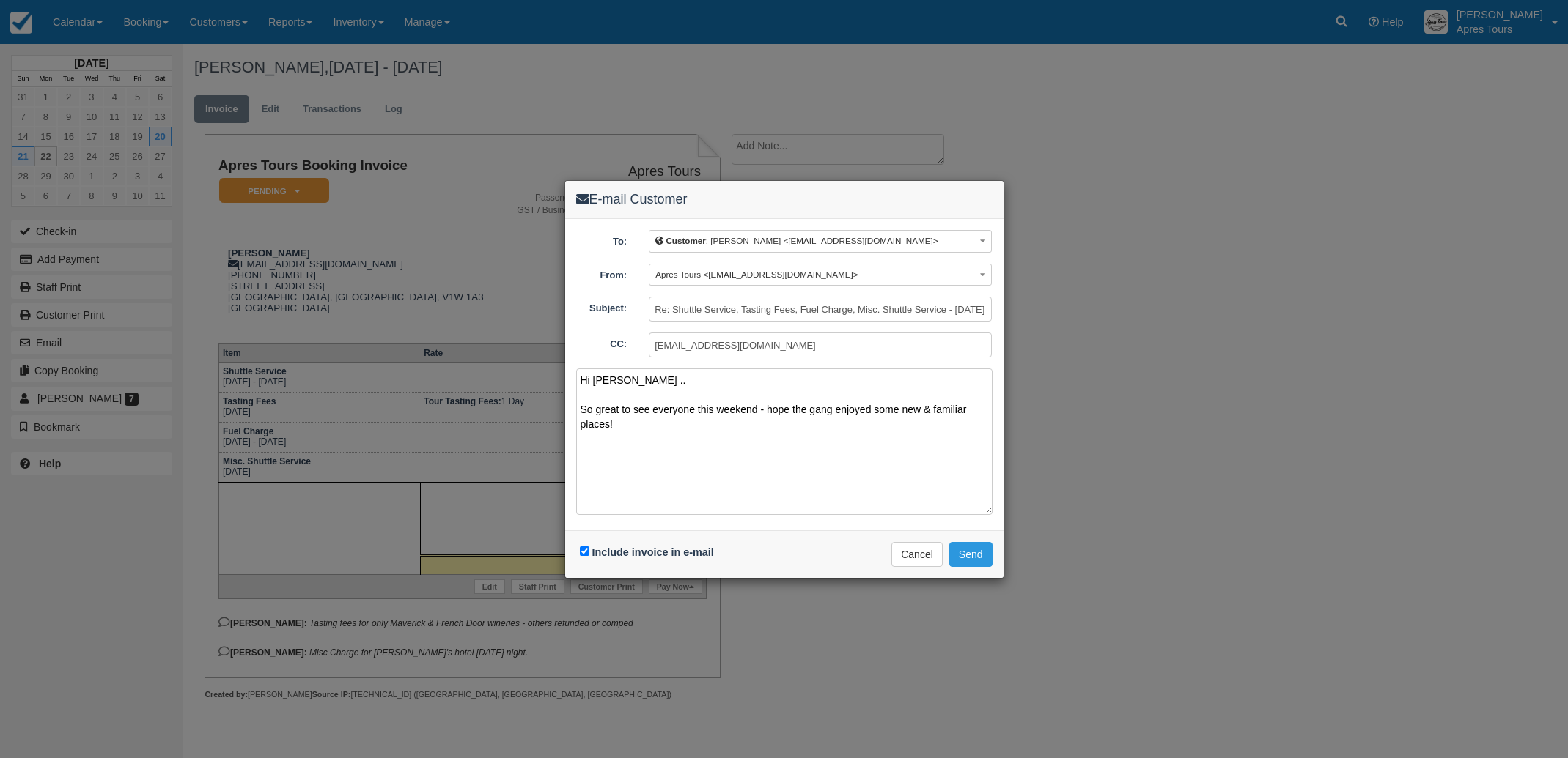
click at [630, 423] on textarea "Hi Sharon .. So great to see everyone this weekend - hope the gang enjoyed some…" at bounding box center [784, 442] width 417 height 146
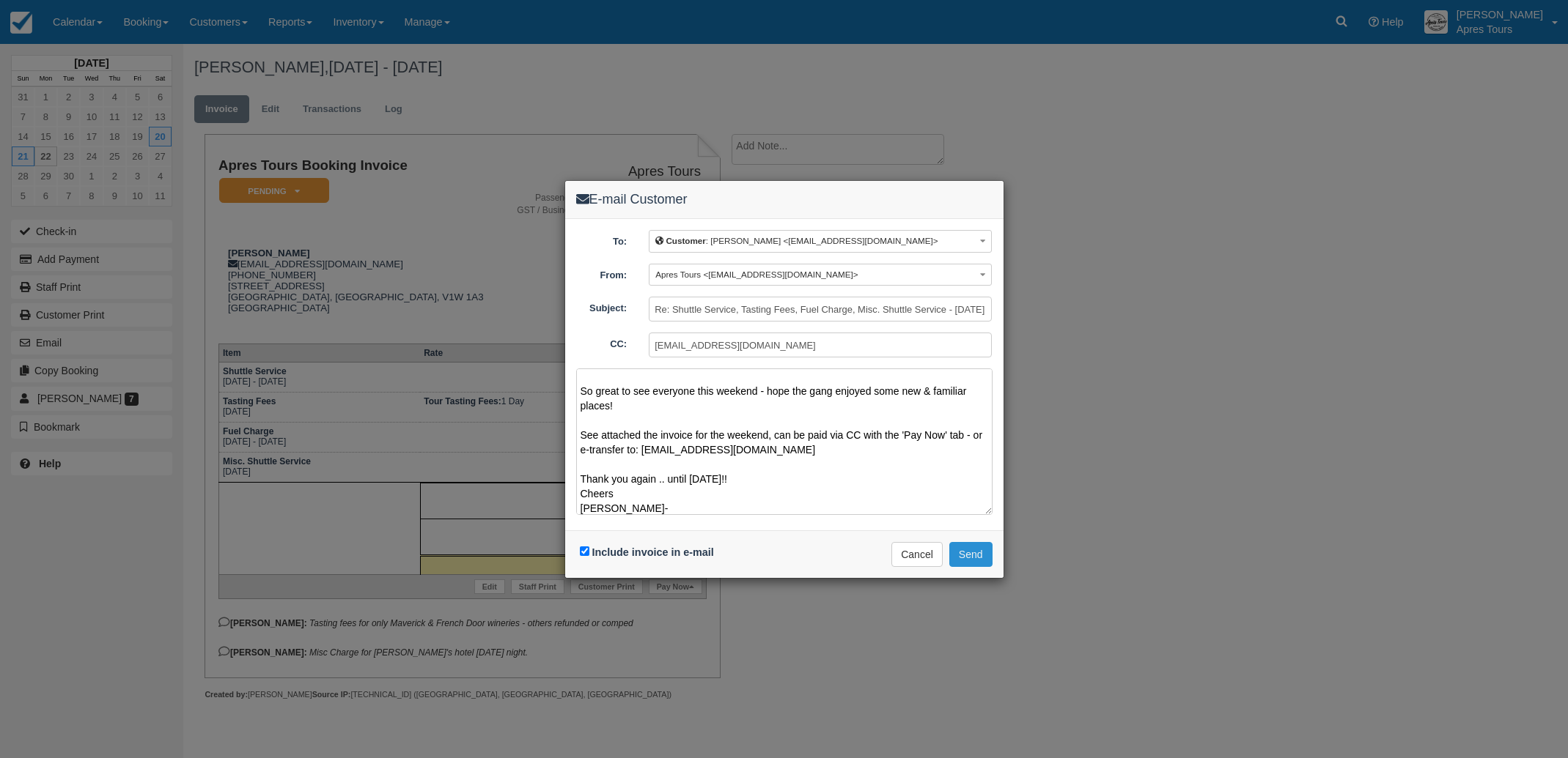
type textarea "Hi Sharon .. So great to see everyone this weekend - hope the gang enjoyed some…"
click at [977, 555] on button "Send" at bounding box center [971, 554] width 43 height 25
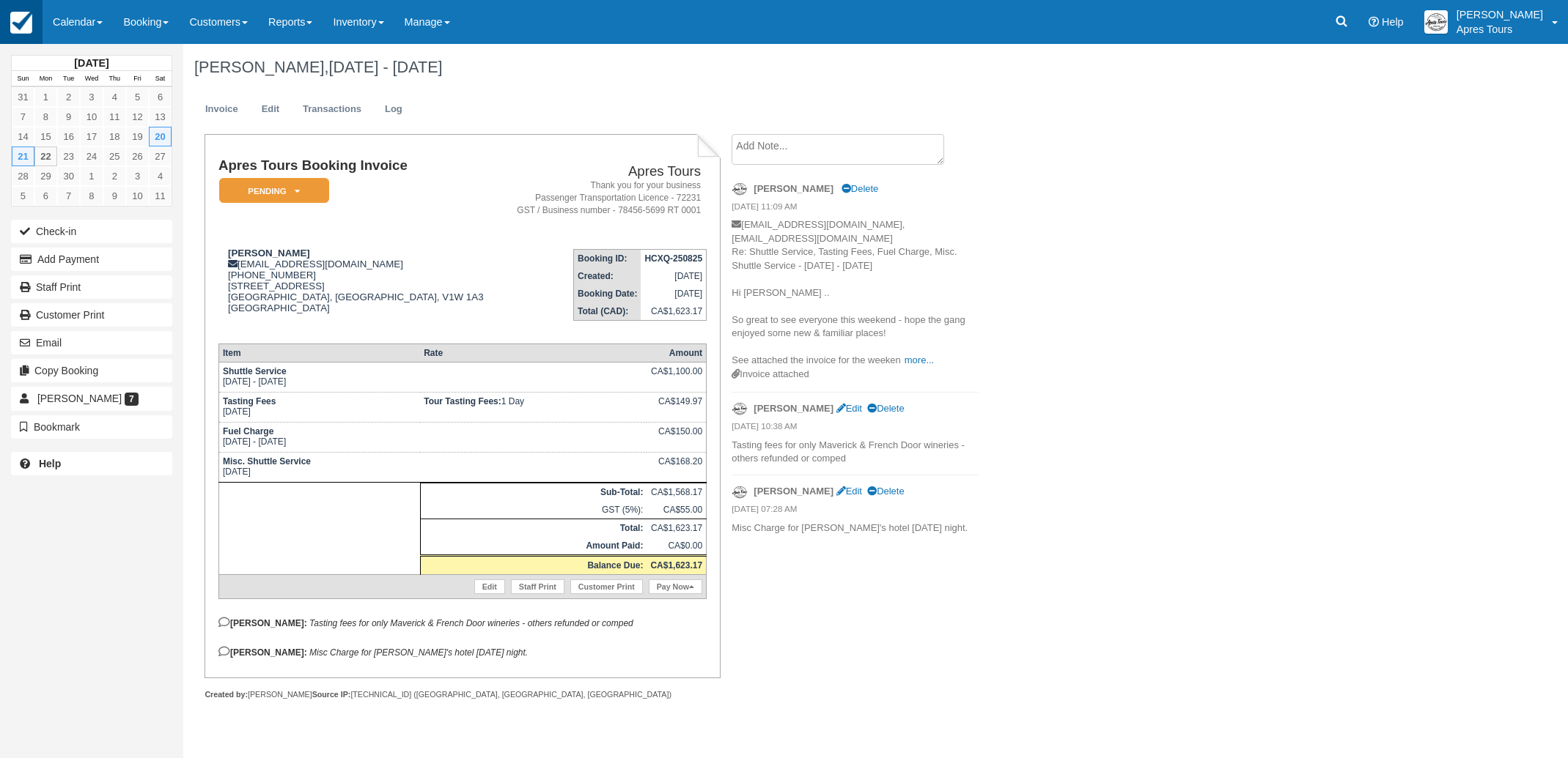
click at [20, 24] on img at bounding box center [21, 23] width 22 height 22
